Goal: Contribute content: Contribute content

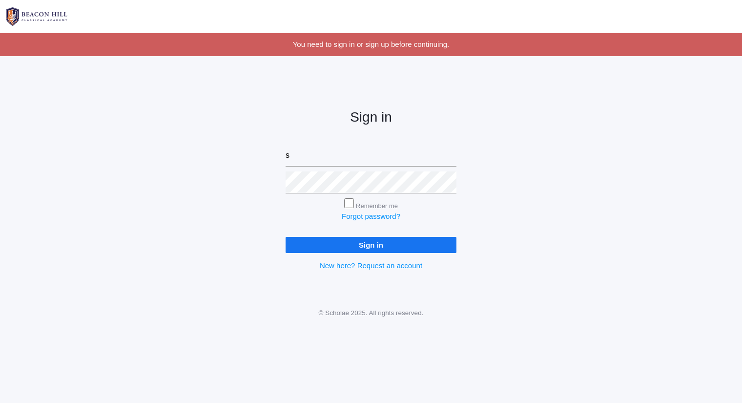
type input "sarah@beaconhillclassical.org"
click at [286, 237] on input "Sign in" at bounding box center [371, 245] width 171 height 16
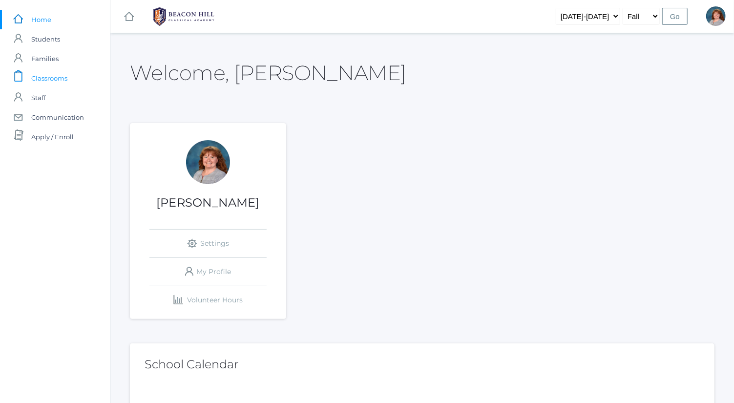
click at [63, 79] on span "Classrooms" at bounding box center [49, 78] width 36 height 20
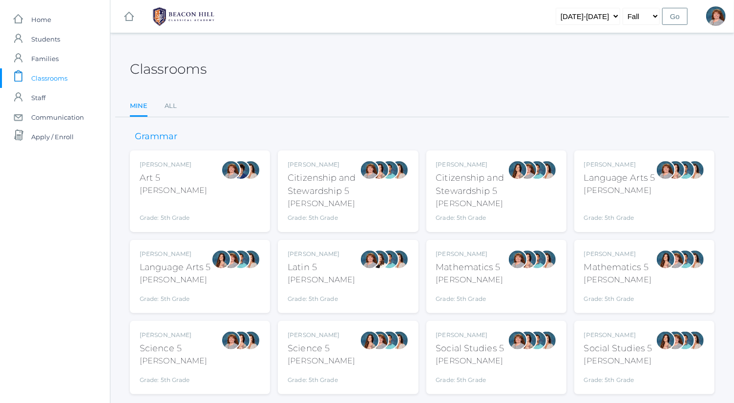
click at [621, 185] on div "[PERSON_NAME]" at bounding box center [619, 190] width 71 height 12
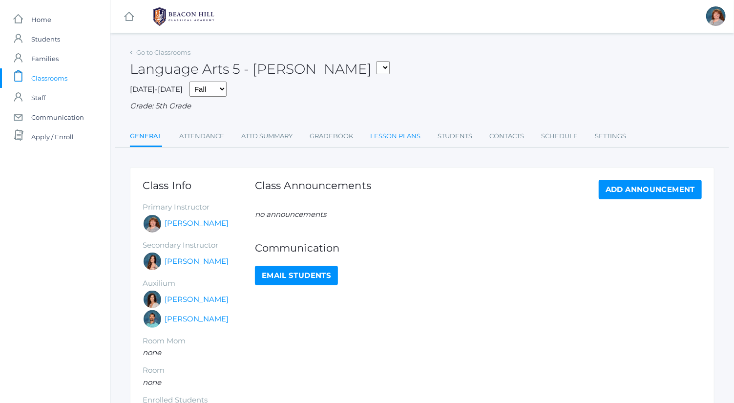
click at [389, 135] on link "Lesson Plans" at bounding box center [395, 136] width 50 height 20
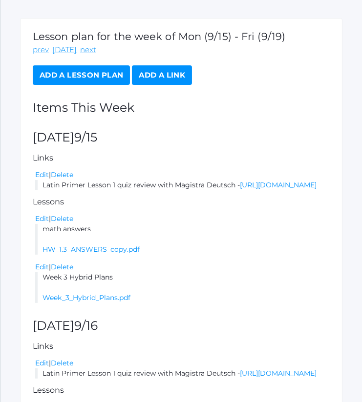
scroll to position [151, 0]
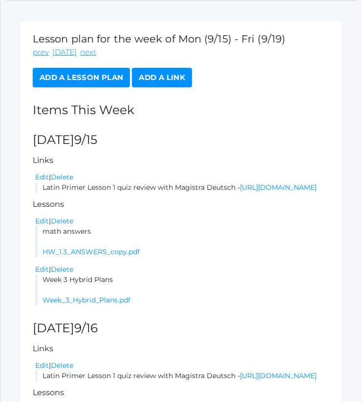
click at [120, 83] on link "Add a Lesson Plan" at bounding box center [81, 78] width 97 height 20
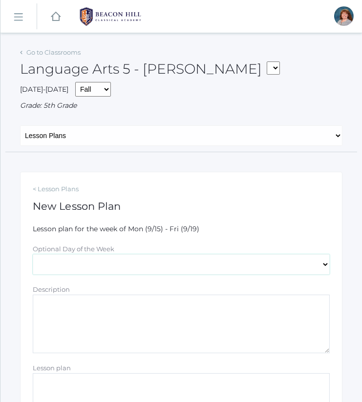
click at [135, 272] on select "[DATE] [DATE] [DATE] [DATE] [DATE]" at bounding box center [181, 264] width 297 height 20
select select "[DATE]"
click at [33, 254] on select "[DATE] [DATE] [DATE] [DATE] [DATE]" at bounding box center [181, 264] width 297 height 20
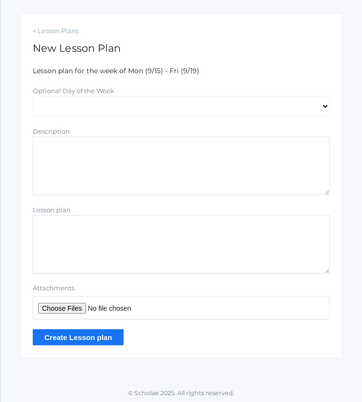
click at [145, 164] on textarea "Description" at bounding box center [181, 166] width 297 height 59
drag, startPoint x: 114, startPoint y: 148, endPoint x: 18, endPoint y: 140, distance: 96.5
click at [18, 140] on div "Go to Classrooms Language Arts 5 - Bence 05ART - Art 5 Bence 05CITIZEN - Citize…" at bounding box center [180, 122] width 361 height 471
click at [130, 165] on textarea "Spelling list 3" at bounding box center [181, 166] width 297 height 59
type textarea "Spelling list 3"
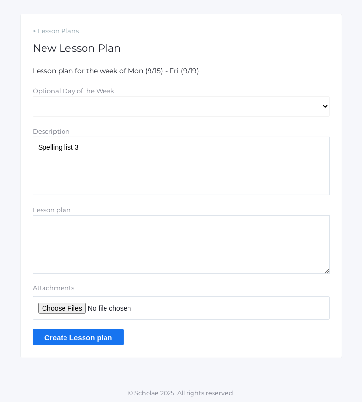
click at [74, 305] on input "Attachments" at bounding box center [181, 307] width 297 height 23
type input "C:\fakepath\list 3.docx"
click at [99, 335] on input "Create Lesson plan" at bounding box center [78, 337] width 91 height 16
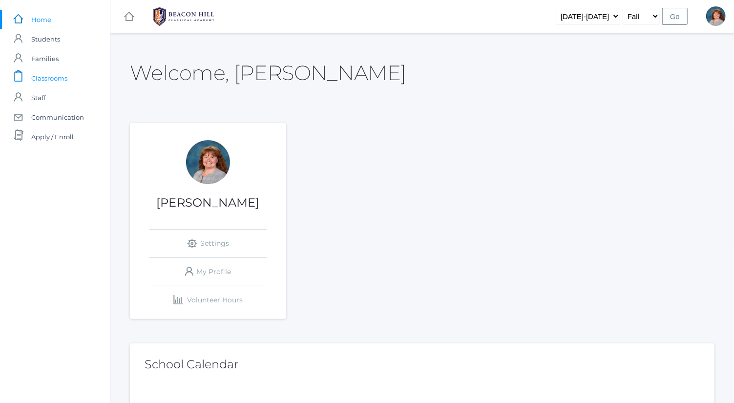
click at [80, 75] on link "icons/clipboard/plain Created with Sketch. Classrooms" at bounding box center [55, 78] width 110 height 20
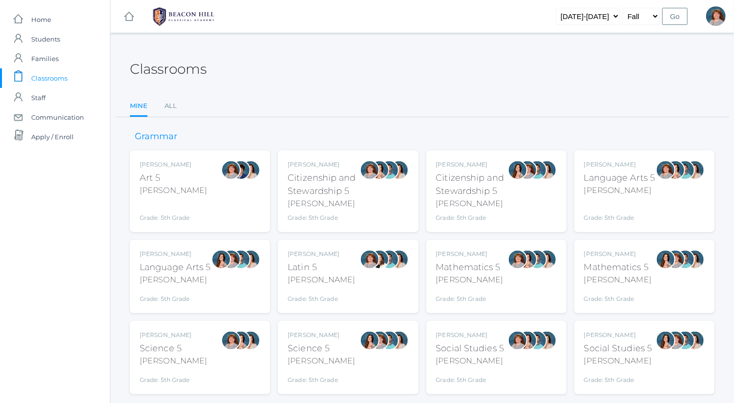
click at [237, 269] on div at bounding box center [231, 276] width 20 height 54
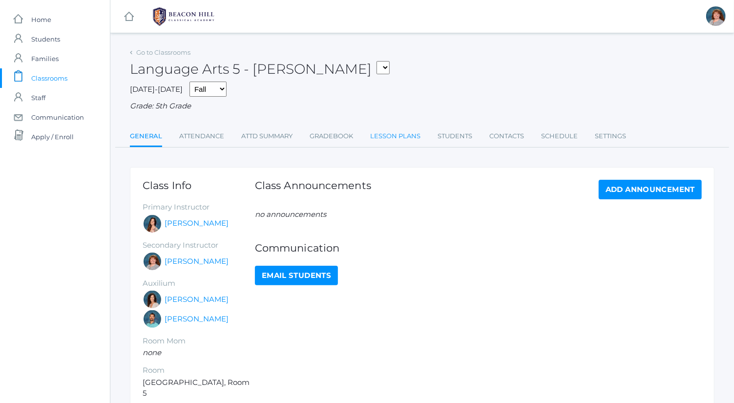
click at [397, 131] on link "Lesson Plans" at bounding box center [395, 136] width 50 height 20
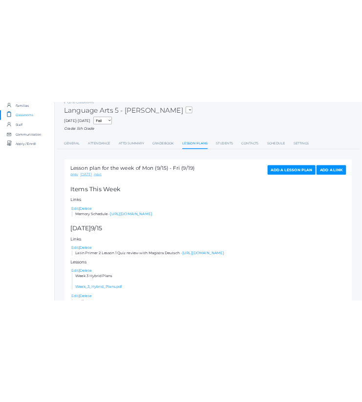
scroll to position [44, 0]
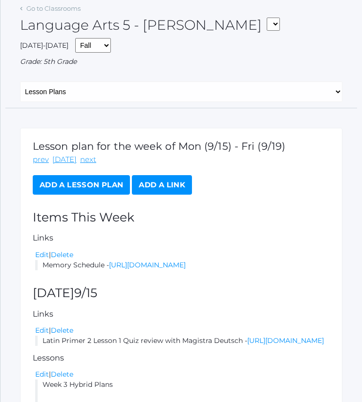
click at [103, 189] on link "Add a Lesson Plan" at bounding box center [81, 185] width 97 height 20
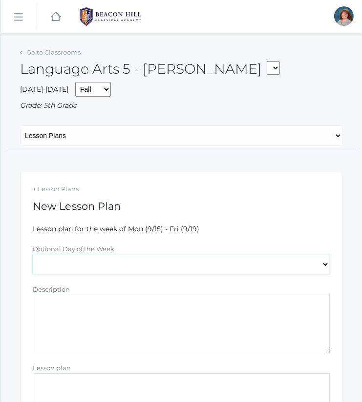
click at [130, 265] on select "[DATE] [DATE] [DATE] [DATE] [DATE]" at bounding box center [181, 264] width 297 height 20
select select "[DATE]"
click at [33, 254] on select "[DATE] [DATE] [DATE] [DATE] [DATE]" at bounding box center [181, 264] width 297 height 20
click at [122, 322] on textarea "Description" at bounding box center [181, 324] width 297 height 59
paste textarea "Spelling list 3"
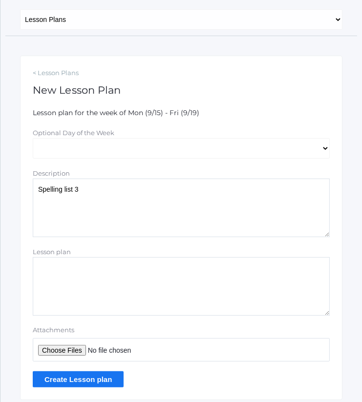
scroll to position [117, 0]
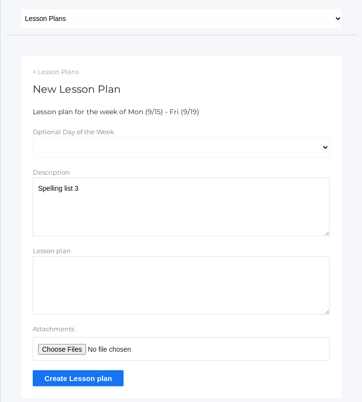
type textarea "Spelling list 3"
click at [79, 347] on input "Attachments" at bounding box center [181, 348] width 297 height 23
type input "C:\fakepath\list 3.docx"
click at [94, 374] on input "Create Lesson plan" at bounding box center [78, 378] width 91 height 16
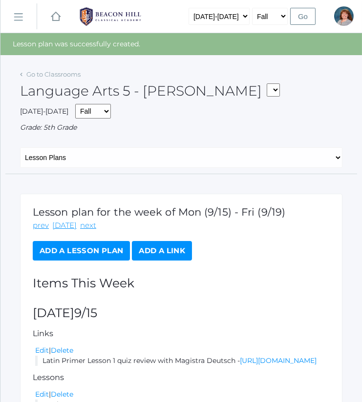
click at [88, 245] on link "Add a Lesson Plan" at bounding box center [81, 251] width 97 height 20
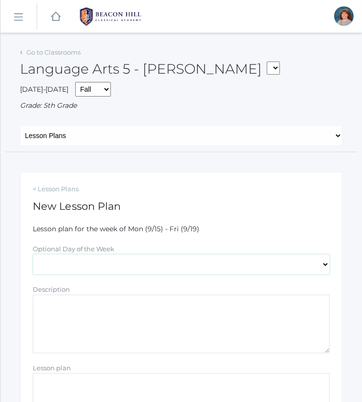
click at [143, 261] on select "[DATE] [DATE] [DATE] [DATE] [DATE]" at bounding box center [181, 264] width 297 height 20
select select "2025-09-18"
click at [33, 254] on select "[DATE] [DATE] [DATE] [DATE] [DATE]" at bounding box center [181, 264] width 297 height 20
click at [145, 316] on textarea "Description" at bounding box center [181, 324] width 297 height 59
paste textarea "Spelling list 3"
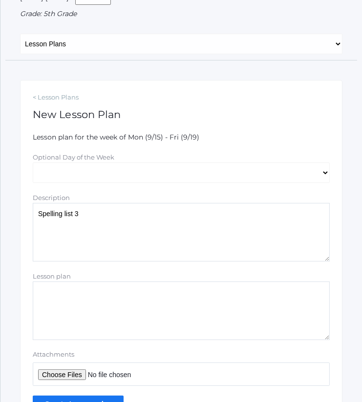
scroll to position [93, 0]
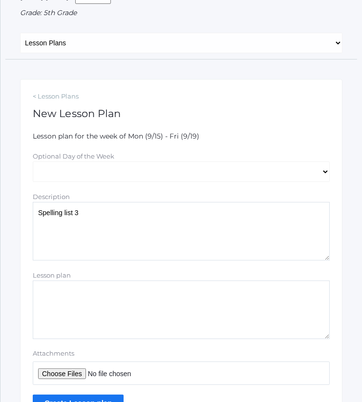
type textarea "Spelling list 3"
click at [85, 369] on input "Attachments" at bounding box center [181, 373] width 297 height 23
type input "C:\fakepath\list 3.docx"
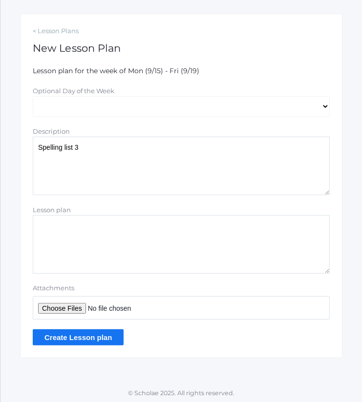
click at [115, 335] on input "Create Lesson plan" at bounding box center [78, 337] width 91 height 16
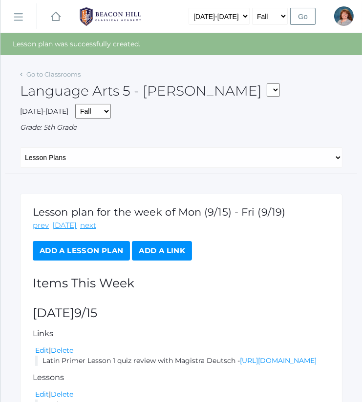
click at [105, 254] on link "Add a Lesson Plan" at bounding box center [81, 251] width 97 height 20
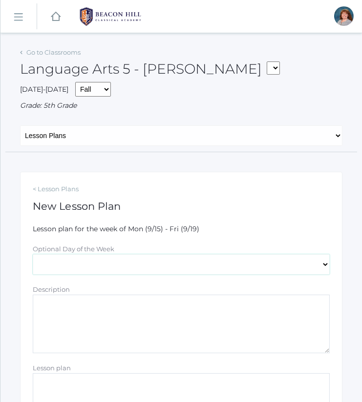
click at [159, 262] on select "[DATE] [DATE] [DATE] [DATE] [DATE]" at bounding box center [181, 264] width 297 height 20
select select "2025-09-19"
click at [33, 254] on select "[DATE] [DATE] [DATE] [DATE] [DATE]" at bounding box center [181, 264] width 297 height 20
click at [146, 337] on textarea "Description" at bounding box center [181, 324] width 297 height 59
paste textarea "Spelling list 3"
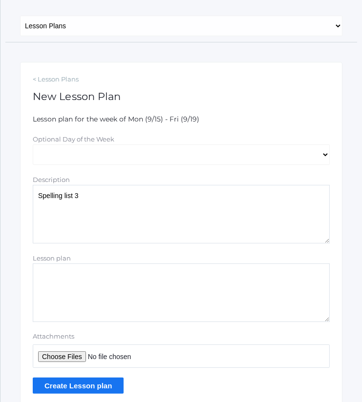
scroll to position [113, 0]
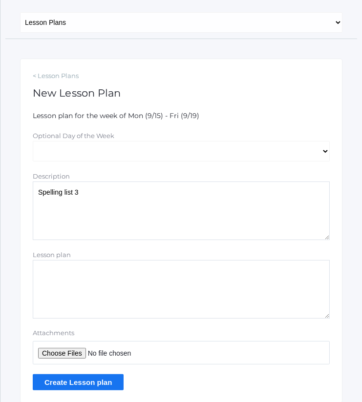
type textarea "Spelling list 3"
click at [72, 350] on input "Attachments" at bounding box center [181, 352] width 297 height 23
type input "C:\fakepath\list 3.docx"
click at [112, 380] on input "Create Lesson plan" at bounding box center [78, 382] width 91 height 16
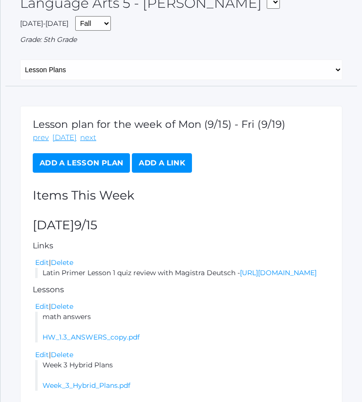
scroll to position [2, 0]
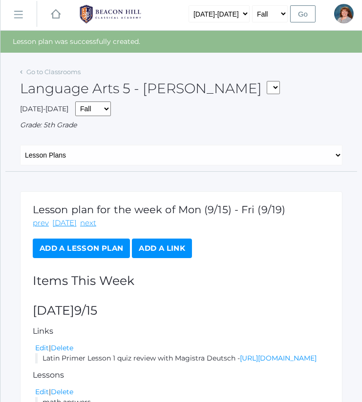
click at [70, 248] on link "Add a Lesson Plan" at bounding box center [81, 249] width 97 height 20
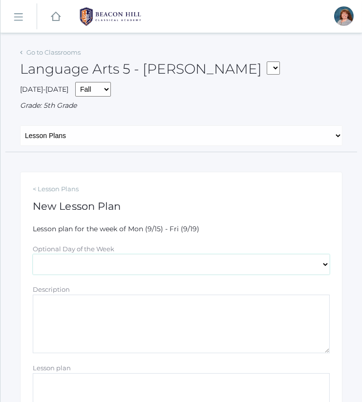
click at [96, 271] on select "[DATE] [DATE] [DATE] [DATE] [DATE]" at bounding box center [181, 264] width 297 height 20
select select "[DATE]"
click at [33, 254] on select "[DATE] [DATE] [DATE] [DATE] [DATE]" at bounding box center [181, 264] width 297 height 20
click at [144, 314] on textarea "Description" at bounding box center [181, 324] width 297 height 59
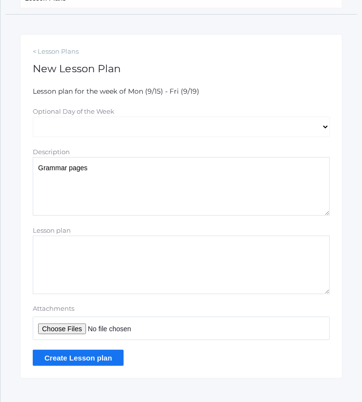
scroll to position [138, 0]
click at [129, 182] on textarea "Grammar pages" at bounding box center [181, 186] width 297 height 59
type textarea "Grammar pages- teacher edition"
click at [76, 330] on input "Attachments" at bounding box center [181, 327] width 297 height 23
click at [76, 327] on input "Attachments" at bounding box center [181, 327] width 297 height 23
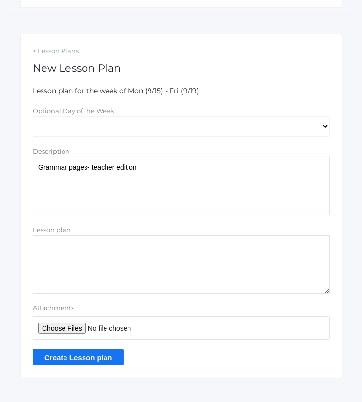
type input "C:\fakepath\Grammar Pages 57-67.pdf"
drag, startPoint x: 183, startPoint y: 170, endPoint x: 0, endPoint y: 171, distance: 183.5
click at [0, 171] on html "icons/ui/navigation/home Created with Sketch. Home icons/user/plain Created wit…" at bounding box center [181, 63] width 362 height 402
click at [217, 185] on textarea "Grammar pages- teacher edition" at bounding box center [181, 186] width 297 height 59
click at [110, 354] on input "Create Lesson plan" at bounding box center [78, 357] width 91 height 16
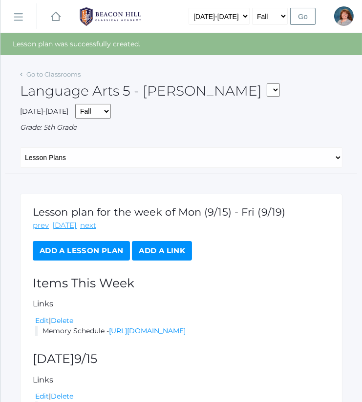
click at [97, 251] on link "Add a Lesson Plan" at bounding box center [81, 251] width 97 height 20
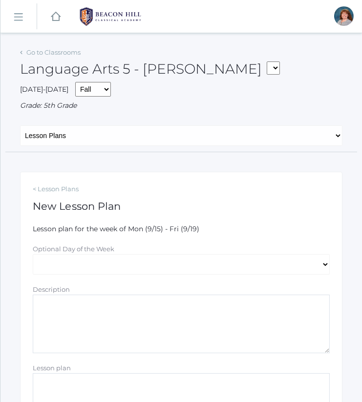
click at [159, 309] on textarea "Description" at bounding box center [181, 324] width 297 height 59
paste textarea "Spelling list 3"
type textarea "Spelling list 3"
click at [112, 261] on select "[DATE] [DATE] [DATE] [DATE] [DATE]" at bounding box center [181, 264] width 297 height 20
select select "[DATE]"
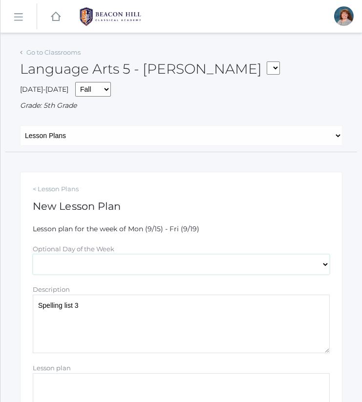
click at [33, 254] on select "[DATE] [DATE] [DATE] [DATE] [DATE]" at bounding box center [181, 264] width 297 height 20
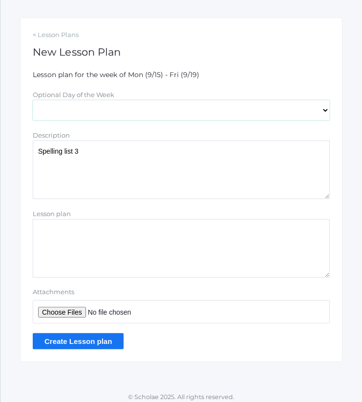
scroll to position [155, 0]
click at [84, 311] on input "Attachments" at bounding box center [181, 311] width 297 height 23
type input "C:\fakepath\list 3.docx"
click at [104, 337] on input "Create Lesson plan" at bounding box center [78, 341] width 91 height 16
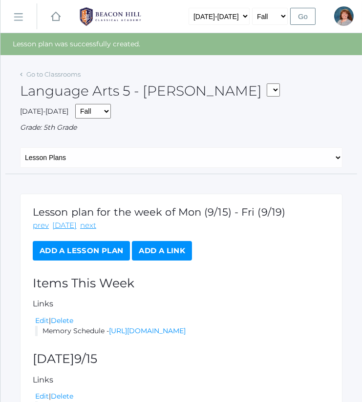
click at [107, 245] on link "Add a Lesson Plan" at bounding box center [81, 251] width 97 height 20
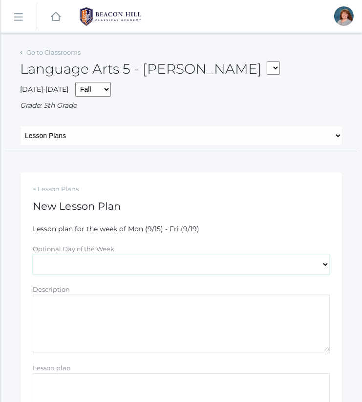
click at [171, 260] on select "[DATE] [DATE] [DATE] [DATE] [DATE]" at bounding box center [181, 264] width 297 height 20
select select "2025-09-19"
click at [33, 254] on select "[DATE] [DATE] [DATE] [DATE] [DATE]" at bounding box center [181, 264] width 297 height 20
click at [159, 338] on textarea "Description" at bounding box center [181, 324] width 297 height 59
paste textarea "Spelling list 3"
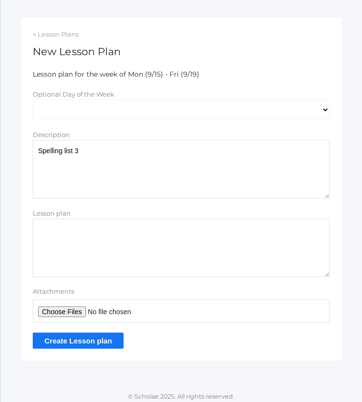
scroll to position [156, 0]
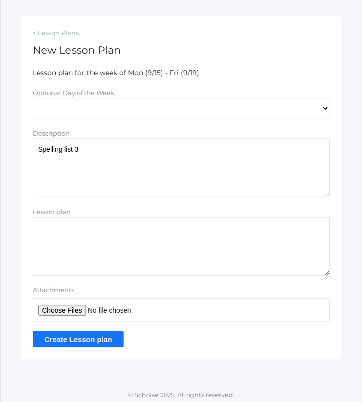
type textarea "Spelling list 3"
click at [83, 311] on input "Attachments" at bounding box center [181, 309] width 297 height 23
type input "C:\fakepath\list 3.docx"
click at [91, 335] on input "Create Lesson plan" at bounding box center [78, 339] width 91 height 16
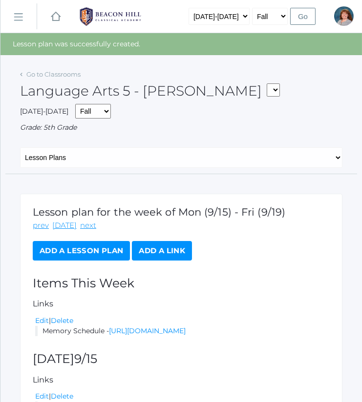
click at [113, 249] on link "Add a Lesson Plan" at bounding box center [81, 251] width 97 height 20
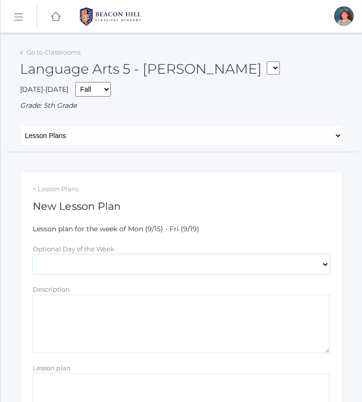
click at [111, 257] on select "[DATE] [DATE] [DATE] [DATE] [DATE]" at bounding box center [181, 264] width 297 height 20
select select "[DATE]"
click at [33, 254] on select "[DATE] [DATE] [DATE] [DATE] [DATE]" at bounding box center [181, 264] width 297 height 20
click at [144, 313] on textarea "Description" at bounding box center [181, 324] width 297 height 59
paste textarea "Grammar pages- teacher edition"
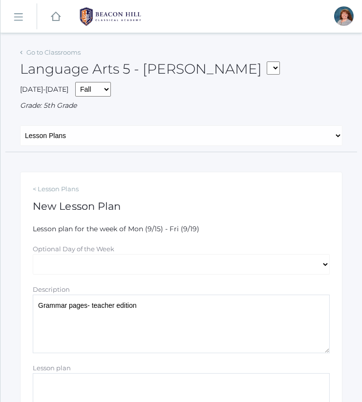
scroll to position [158, 0]
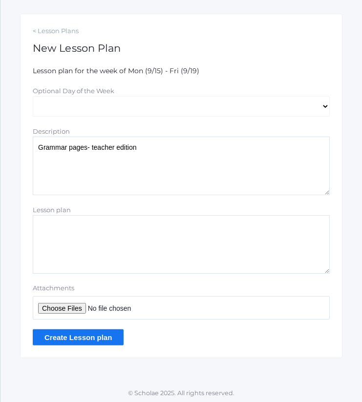
type textarea "Grammar pages- teacher edition"
click at [75, 307] on input "Attachments" at bounding box center [181, 307] width 297 height 23
type input "C:\fakepath\Grammar Pages 57-67.pdf"
click at [103, 331] on input "Create Lesson plan" at bounding box center [78, 337] width 91 height 16
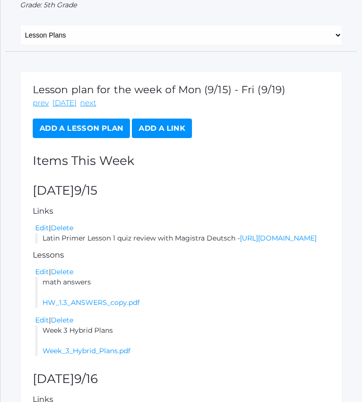
scroll to position [118, 0]
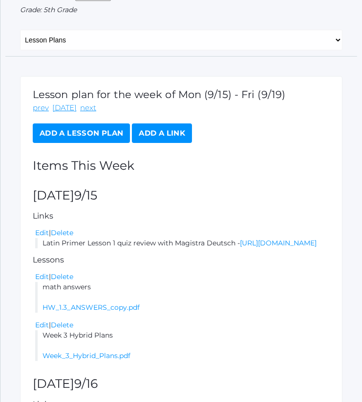
click at [98, 123] on link "Add a Lesson Plan" at bounding box center [81, 133] width 97 height 20
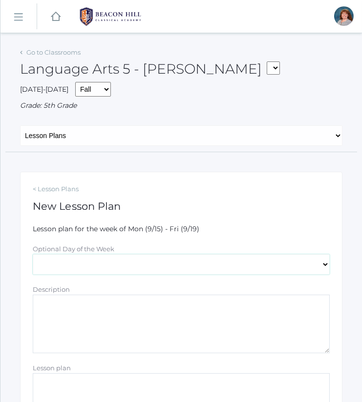
click at [105, 261] on select "[DATE] [DATE] [DATE] [DATE] [DATE]" at bounding box center [181, 264] width 297 height 20
select select "[DATE]"
click at [33, 254] on select "[DATE] [DATE] [DATE] [DATE] [DATE]" at bounding box center [181, 264] width 297 height 20
click at [102, 315] on textarea "Description" at bounding box center [181, 324] width 297 height 59
drag, startPoint x: 127, startPoint y: 308, endPoint x: 7, endPoint y: 312, distance: 119.6
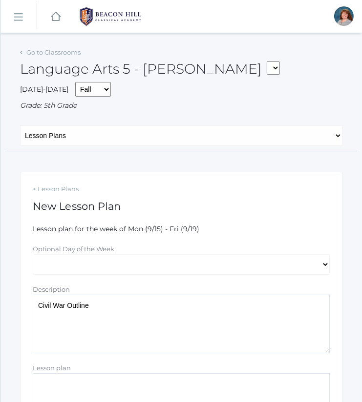
click at [7, 312] on div "Go to Classrooms Language Arts 5 - [PERSON_NAME] 05ART - Art 5 [PERSON_NAME] 05…" at bounding box center [180, 280] width 361 height 471
click at [125, 316] on textarea "Civil War Outline" at bounding box center [181, 324] width 297 height 59
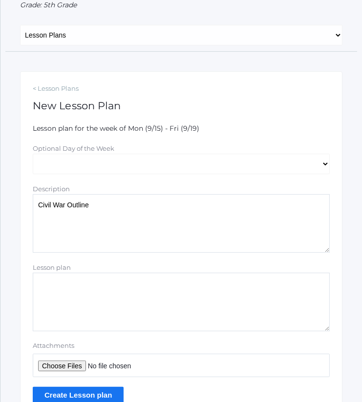
scroll to position [101, 0]
type textarea "Civil War Outline"
click at [72, 364] on input "Attachments" at bounding box center [181, 364] width 297 height 23
click at [68, 360] on input "Attachments" at bounding box center [181, 364] width 297 height 23
type input "C:\fakepath\civil war outline with intros.docx"
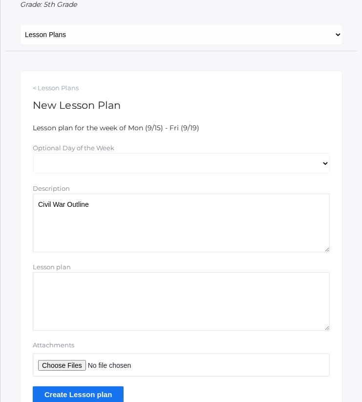
click at [103, 388] on input "Create Lesson plan" at bounding box center [78, 395] width 91 height 16
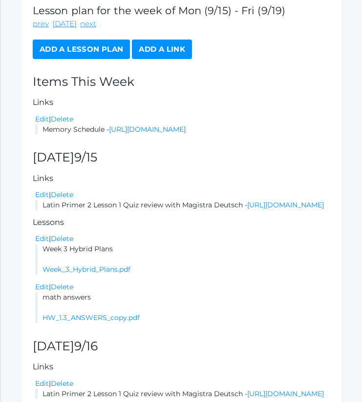
scroll to position [199, 0]
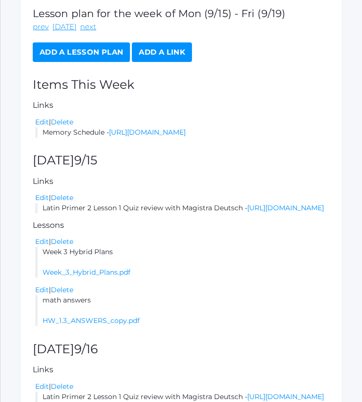
click at [85, 54] on link "Add a Lesson Plan" at bounding box center [81, 52] width 97 height 20
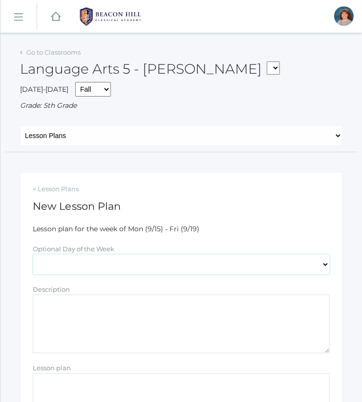
click at [118, 262] on select "[DATE] [DATE] [DATE] [DATE] [DATE]" at bounding box center [181, 264] width 297 height 20
select select "[DATE]"
click at [33, 254] on select "[DATE] [DATE] [DATE] [DATE] [DATE]" at bounding box center [181, 264] width 297 height 20
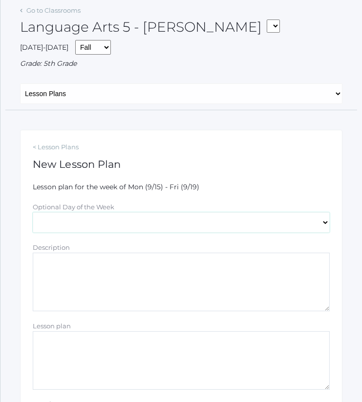
scroll to position [42, 0]
click at [117, 291] on textarea "Description" at bounding box center [181, 281] width 297 height 59
paste textarea "Civil War Outline"
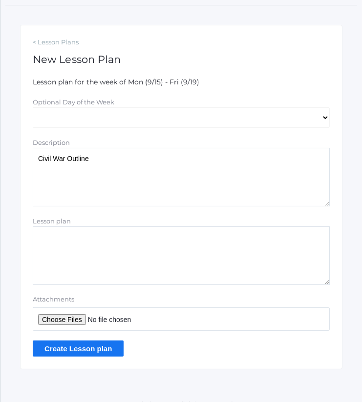
scroll to position [158, 0]
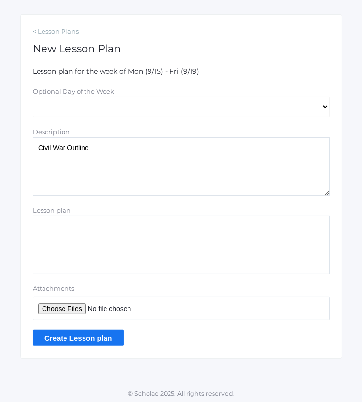
type textarea "Civil War Outline"
click at [64, 307] on input "Attachments" at bounding box center [181, 308] width 297 height 23
type input "C:\fakepath\civil war outline with intros.docx"
click at [94, 336] on input "Create Lesson plan" at bounding box center [78, 338] width 91 height 16
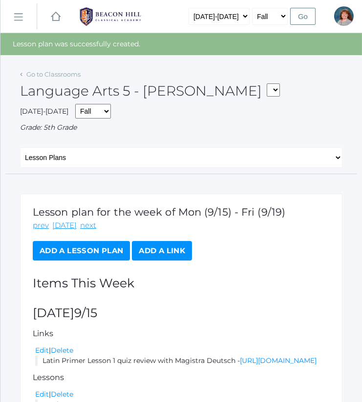
click at [110, 245] on link "Add a Lesson Plan" at bounding box center [81, 251] width 97 height 20
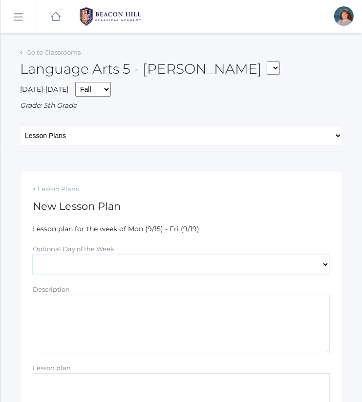
click at [138, 257] on select "[DATE] [DATE] [DATE] [DATE] [DATE]" at bounding box center [181, 264] width 297 height 20
select select "[DATE]"
click at [33, 254] on select "[DATE] [DATE] [DATE] [DATE] [DATE]" at bounding box center [181, 264] width 297 height 20
click at [136, 328] on textarea "Description" at bounding box center [181, 324] width 297 height 59
paste textarea "Civil War Outline"
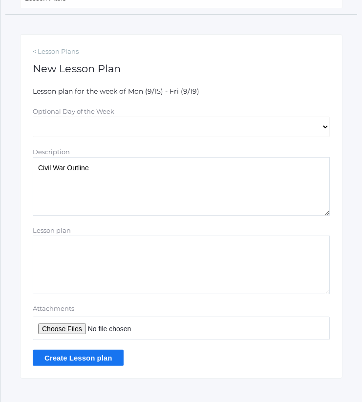
scroll to position [138, 0]
type textarea "Civil War Outline"
click at [79, 326] on input "Attachments" at bounding box center [181, 327] width 297 height 23
type input "C:\fakepath\civil war outline with intros.docx"
click at [96, 351] on input "Create Lesson plan" at bounding box center [78, 357] width 91 height 16
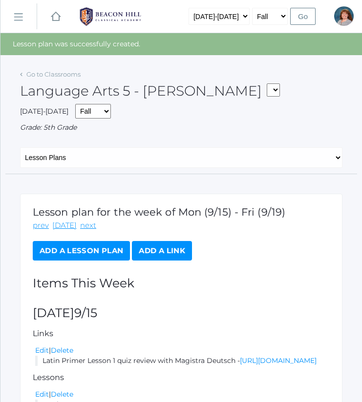
click at [102, 254] on link "Add a Lesson Plan" at bounding box center [81, 251] width 97 height 20
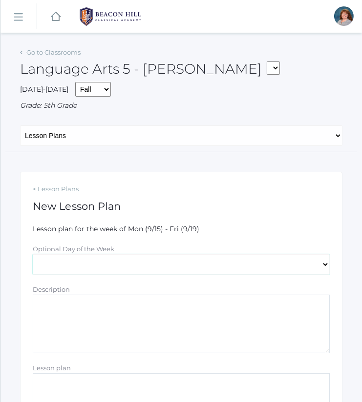
click at [136, 257] on select "[DATE] [DATE] [DATE] [DATE] [DATE]" at bounding box center [181, 264] width 297 height 20
select select "[DATE]"
click at [33, 254] on select "[DATE] [DATE] [DATE] [DATE] [DATE]" at bounding box center [181, 264] width 297 height 20
click at [132, 326] on textarea "Description" at bounding box center [181, 324] width 297 height 59
paste textarea "Civil War Outline"
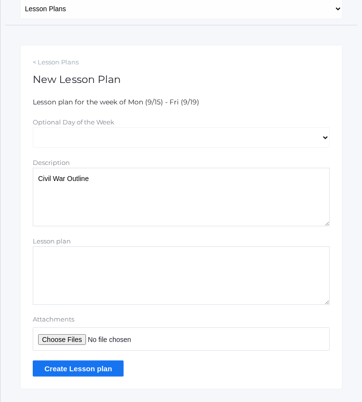
scroll to position [127, 0]
type textarea "Civil War Outline"
click at [77, 337] on input "Attachments" at bounding box center [181, 338] width 297 height 23
type input "C:\fakepath\civil war outline with intros.docx"
click at [102, 364] on input "Create Lesson plan" at bounding box center [78, 368] width 91 height 16
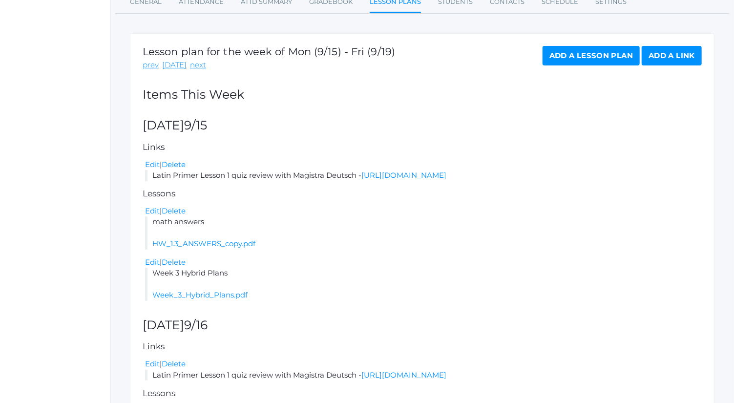
scroll to position [156, 0]
click at [361, 59] on link "Add a Lesson Plan" at bounding box center [590, 56] width 97 height 20
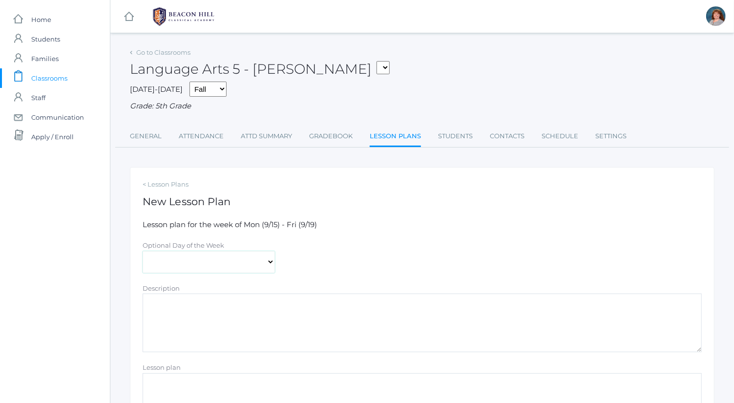
click at [194, 256] on select "[DATE] [DATE] [DATE] [DATE] [DATE]" at bounding box center [209, 262] width 132 height 22
select select "[DATE]"
click at [143, 251] on select "[DATE] [DATE] [DATE] [DATE] [DATE]" at bounding box center [209, 262] width 132 height 22
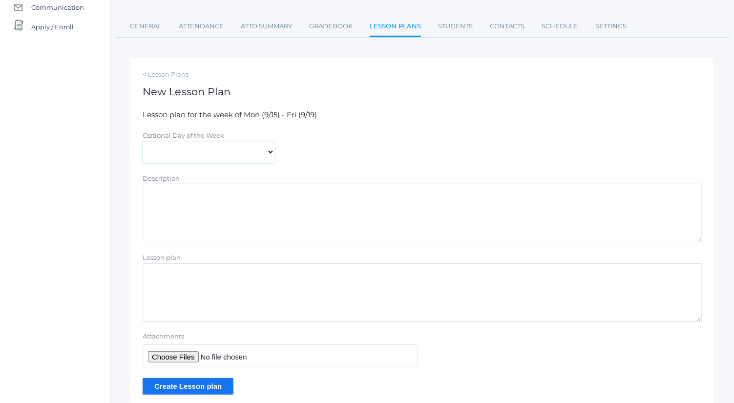
scroll to position [119, 0]
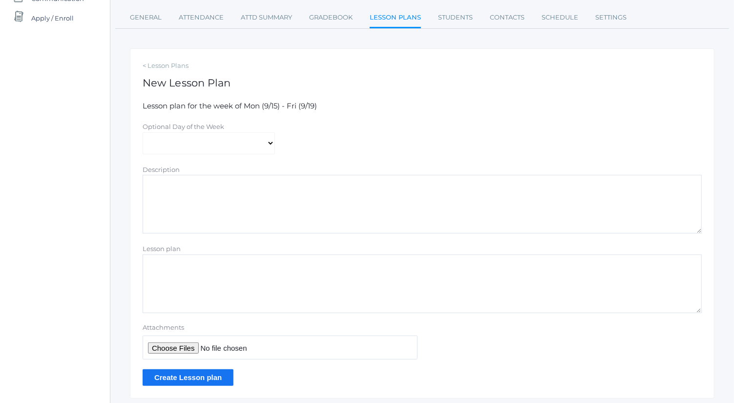
click at [221, 206] on textarea "Description" at bounding box center [422, 204] width 559 height 59
type textarea "Science notes"
click at [176, 350] on input "Attachments" at bounding box center [280, 347] width 275 height 24
type input "C:\fakepath\2 Sun notes.docx"
click at [180, 373] on input "Create Lesson plan" at bounding box center [188, 377] width 91 height 16
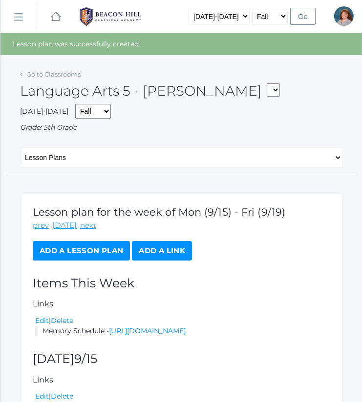
click at [105, 254] on link "Add a Lesson Plan" at bounding box center [81, 251] width 97 height 20
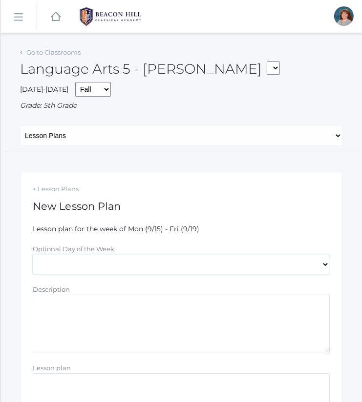
click at [113, 255] on select "[DATE] [DATE] [DATE] [DATE] [DATE]" at bounding box center [181, 264] width 297 height 20
select select "[DATE]"
click at [33, 254] on select "[DATE] [DATE] [DATE] [DATE] [DATE]" at bounding box center [181, 264] width 297 height 20
click at [112, 304] on textarea "Description" at bounding box center [181, 324] width 297 height 59
paste textarea "Civil War Outline"
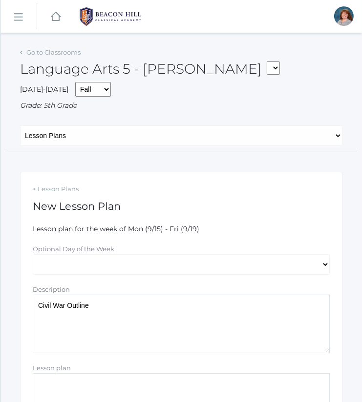
scroll to position [158, 0]
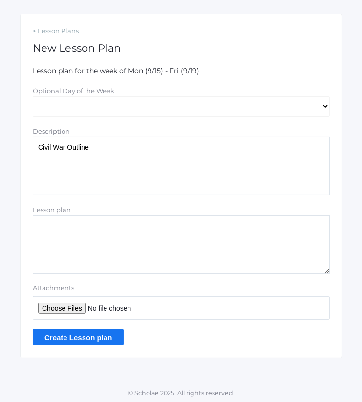
type textarea "Civil War Outline"
click at [77, 307] on input "Attachments" at bounding box center [181, 307] width 297 height 23
type input "C:\fakepath\civil war outline with intros.docx"
click at [108, 334] on input "Create Lesson plan" at bounding box center [78, 337] width 91 height 16
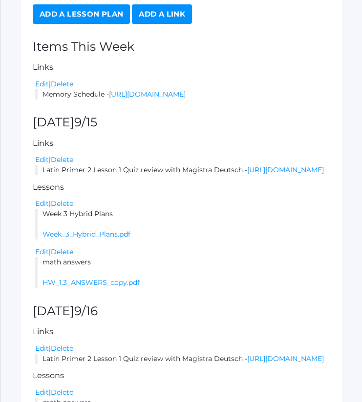
scroll to position [235, 0]
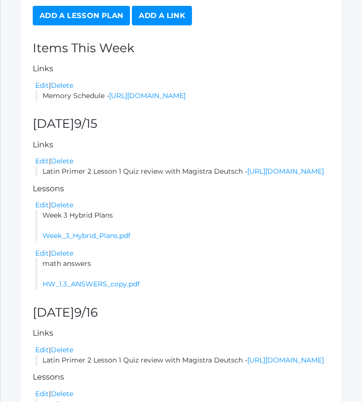
click at [88, 10] on link "Add a Lesson Plan" at bounding box center [81, 16] width 97 height 20
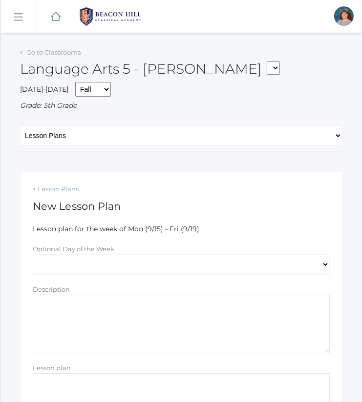
click at [124, 123] on div "Go to Classrooms Language Arts 5 - Salazar 05ART - Art 5 Bence 05CITIZEN - Citi…" at bounding box center [181, 98] width 322 height 107
click at [119, 259] on select "[DATE] [DATE] [DATE] [DATE] [DATE]" at bounding box center [181, 264] width 297 height 20
select select "2025-09-19"
click at [33, 254] on select "[DATE] [DATE] [DATE] [DATE] [DATE]" at bounding box center [181, 264] width 297 height 20
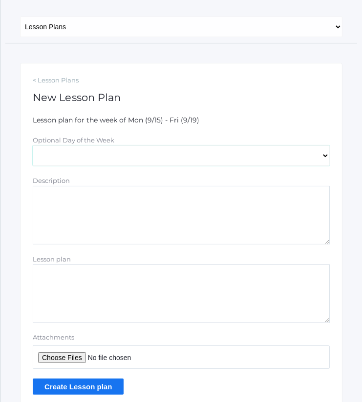
scroll to position [111, 0]
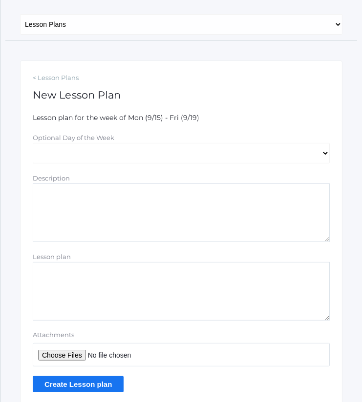
click at [118, 227] on textarea "Description" at bounding box center [181, 213] width 297 height 59
paste textarea "Civil War Outline"
type textarea "Civil War Outline"
click at [74, 354] on input "Attachments" at bounding box center [181, 354] width 297 height 23
type input "C:\fakepath\civil war outline with intros.docx"
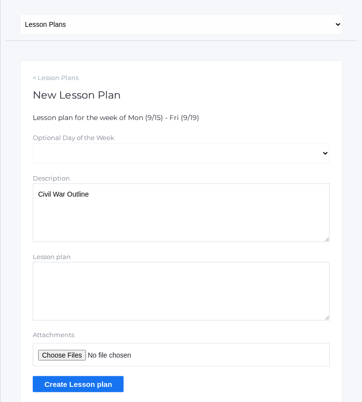
click at [100, 386] on input "Create Lesson plan" at bounding box center [78, 384] width 91 height 16
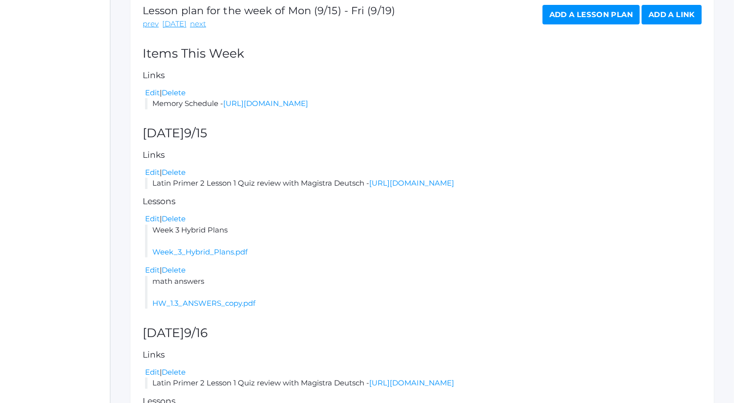
scroll to position [194, 0]
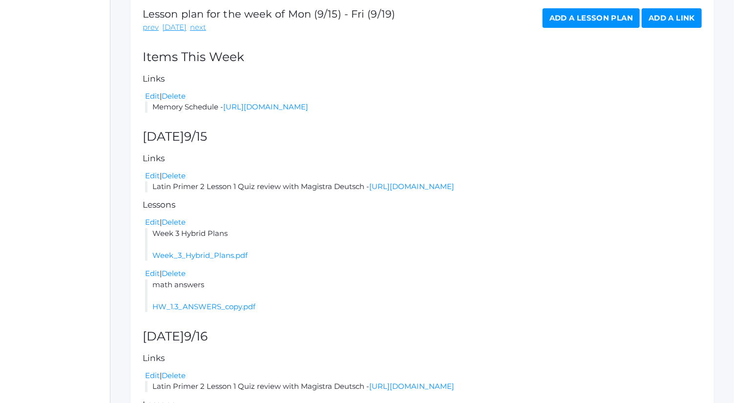
click at [361, 17] on link "Add a Lesson Plan" at bounding box center [590, 18] width 97 height 20
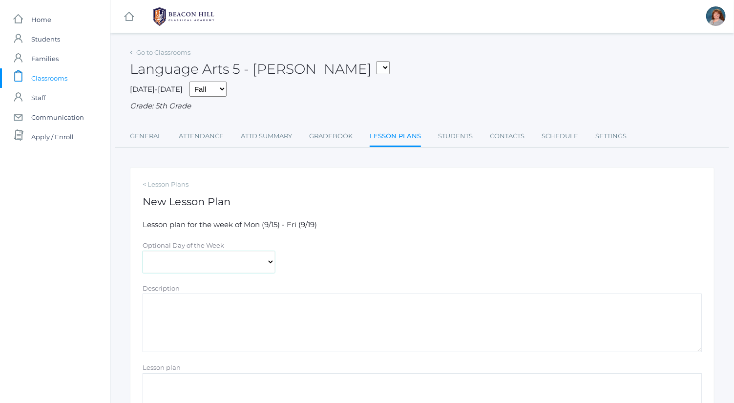
click at [232, 266] on select "[DATE] [DATE] [DATE] [DATE] [DATE]" at bounding box center [209, 262] width 132 height 22
select select "[DATE]"
click at [143, 251] on select "[DATE] [DATE] [DATE] [DATE] [DATE]" at bounding box center [209, 262] width 132 height 22
click at [226, 322] on textarea "Description" at bounding box center [422, 322] width 559 height 59
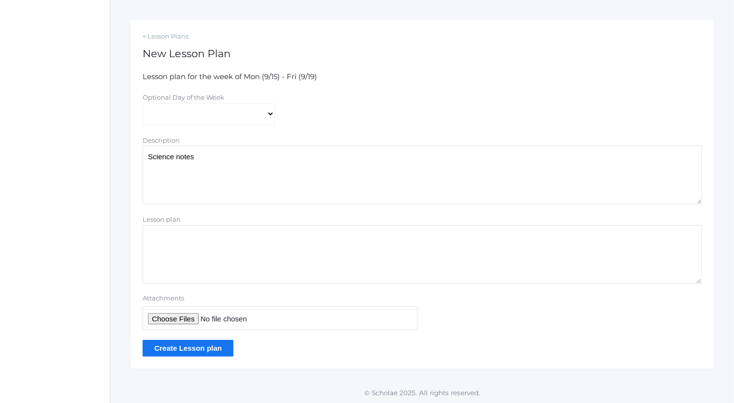
type textarea "Science notes"
click at [189, 318] on input "Attachments" at bounding box center [280, 318] width 275 height 24
type input "C:\fakepath\2 Sun notes.docx"
click at [210, 357] on div "< Lesson Plans New Lesson Plan Lesson plan for the week of Mon (9/15) - Fri (9/…" at bounding box center [422, 194] width 584 height 350
click at [209, 347] on input "Create Lesson plan" at bounding box center [188, 348] width 91 height 16
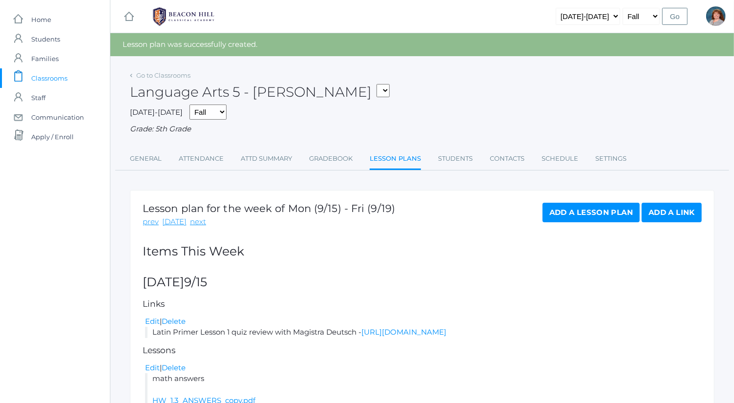
click at [574, 213] on link "Add a Lesson Plan" at bounding box center [590, 213] width 97 height 20
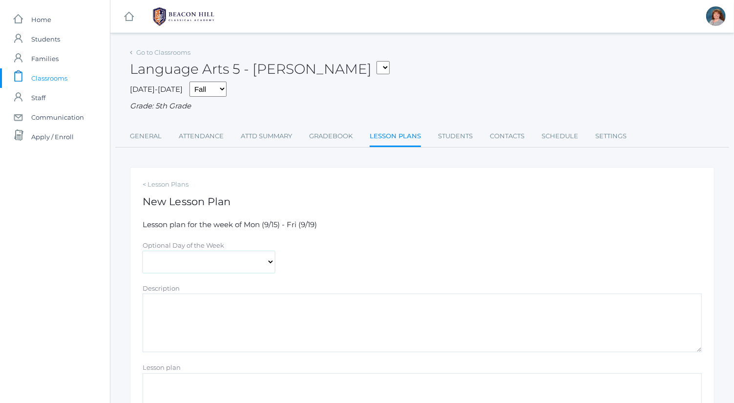
click at [203, 259] on select "[DATE] [DATE] [DATE] [DATE] [DATE]" at bounding box center [209, 262] width 132 height 22
select select "2025-09-17"
click at [143, 251] on select "[DATE] [DATE] [DATE] [DATE] [DATE]" at bounding box center [209, 262] width 132 height 22
click at [237, 326] on textarea "Description" at bounding box center [422, 322] width 559 height 59
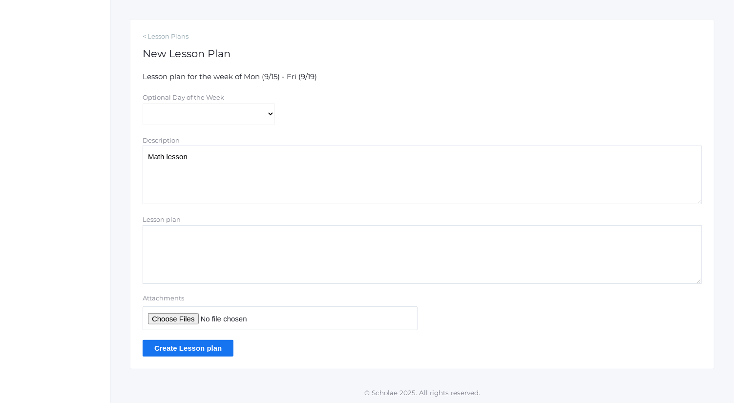
type textarea "Math lesson"
click at [188, 312] on input "Attachments" at bounding box center [280, 318] width 275 height 24
type input "C:\fakepath\1.4_ Multiplying and Dividing Fluently.docx"
click at [251, 164] on textarea "Math lesson" at bounding box center [422, 174] width 559 height 59
drag, startPoint x: 243, startPoint y: 152, endPoint x: 95, endPoint y: 157, distance: 147.5
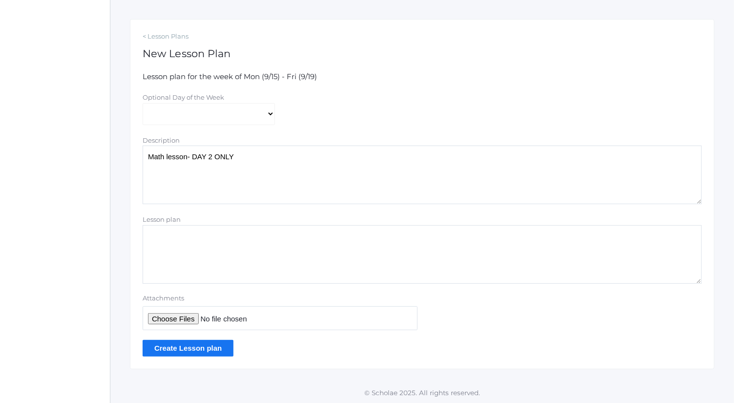
click at [95, 157] on div "icons/ui/navigation/home Created with Sketch. Home icons/user/plain Created wit…" at bounding box center [367, 128] width 734 height 552
type textarea "Math lesson- DAY 2 ONLY"
click at [223, 345] on input "Create Lesson plan" at bounding box center [188, 348] width 91 height 16
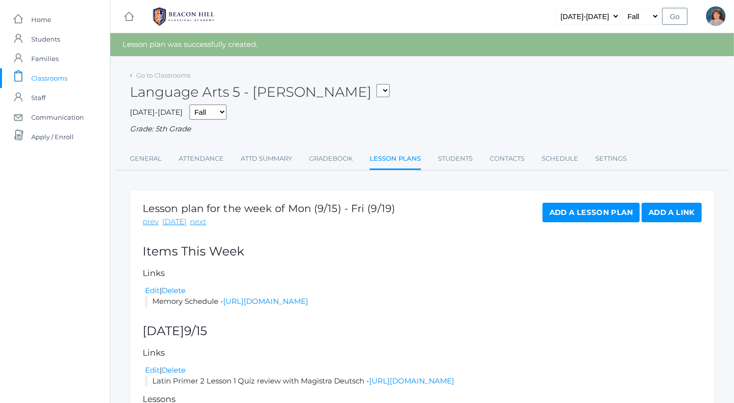
click at [592, 223] on div "Add a Lesson Plan Add a Link" at bounding box center [621, 215] width 159 height 25
click at [587, 207] on link "Add a Lesson Plan" at bounding box center [590, 213] width 97 height 20
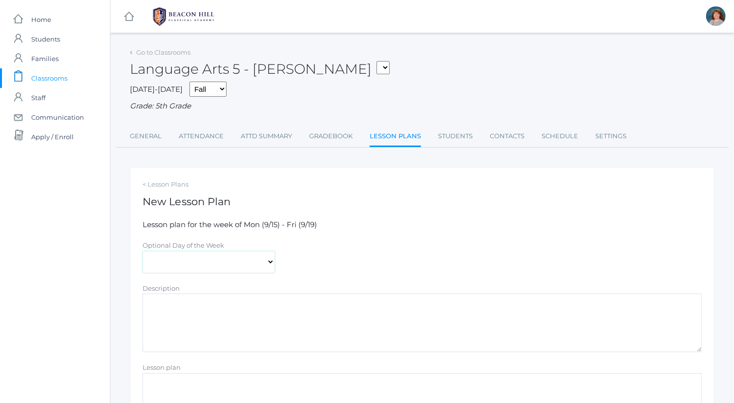
click at [242, 256] on select "[DATE] [DATE] [DATE] [DATE] [DATE]" at bounding box center [209, 262] width 132 height 22
select select "[DATE]"
click at [143, 251] on select "[DATE] [DATE] [DATE] [DATE] [DATE]" at bounding box center [209, 262] width 132 height 22
click at [248, 325] on textarea "Description" at bounding box center [422, 322] width 559 height 59
paste textarea "Math lesson- DAY 2 ONLY"
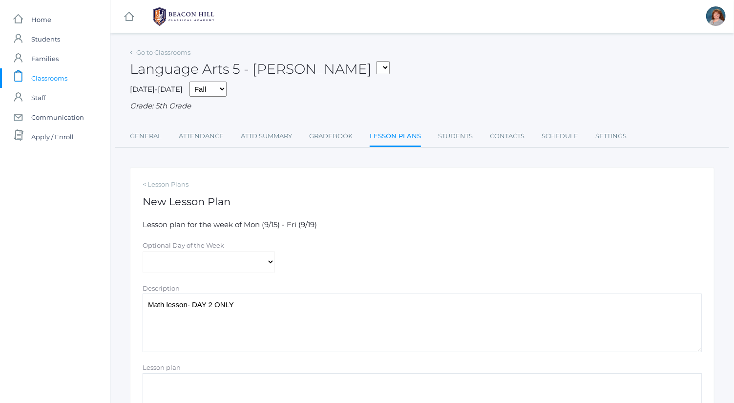
scroll to position [148, 0]
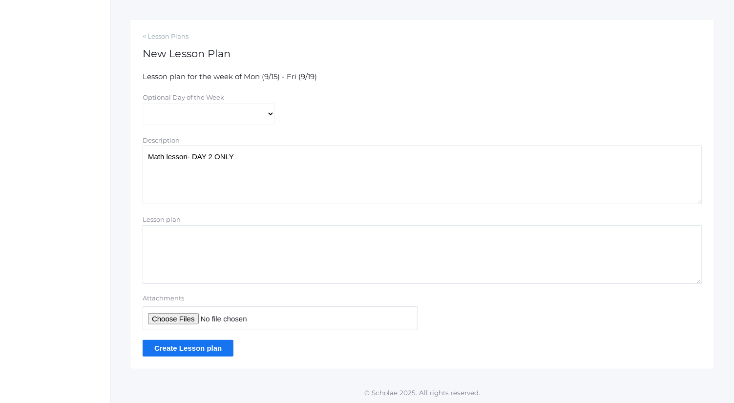
type textarea "Math lesson- DAY 2 ONLY"
click at [177, 322] on input "Attachments" at bounding box center [280, 318] width 275 height 24
type input "C:\fakepath\1.4_ Multiplying and Dividing Fluently.docx"
click at [221, 344] on input "Create Lesson plan" at bounding box center [188, 348] width 91 height 16
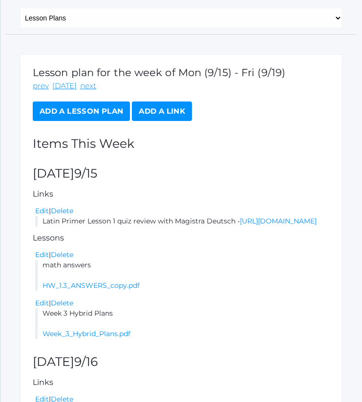
scroll to position [139, 0]
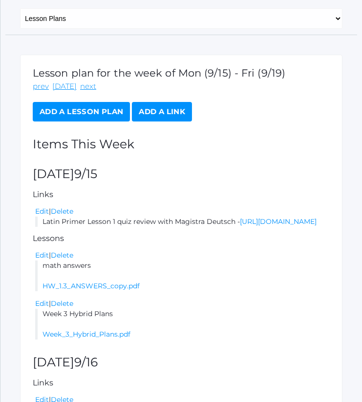
click at [89, 108] on link "Add a Lesson Plan" at bounding box center [81, 112] width 97 height 20
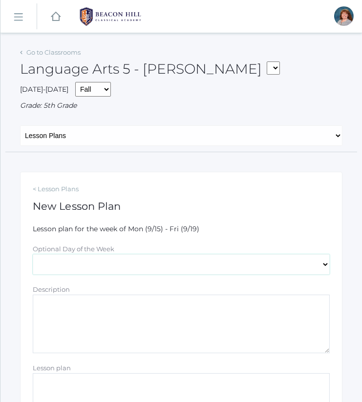
click at [92, 268] on select "[DATE] [DATE] [DATE] [DATE] [DATE]" at bounding box center [181, 264] width 297 height 20
select select "[DATE]"
click at [33, 254] on select "[DATE] [DATE] [DATE] [DATE] [DATE]" at bounding box center [181, 264] width 297 height 20
click at [144, 320] on textarea "Description" at bounding box center [181, 324] width 297 height 59
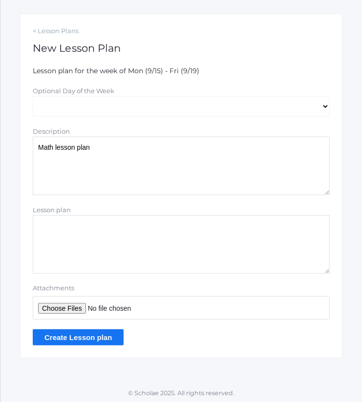
type textarea "Math lesson plan"
click at [76, 308] on input "Attachments" at bounding box center [181, 307] width 297 height 23
type input "C:\fakepath\1.5_ Order of Operations.docx"
click at [107, 338] on input "Create Lesson plan" at bounding box center [78, 337] width 91 height 16
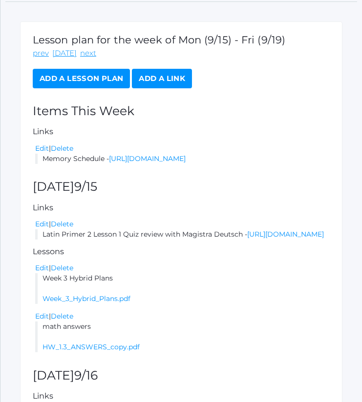
scroll to position [160, 0]
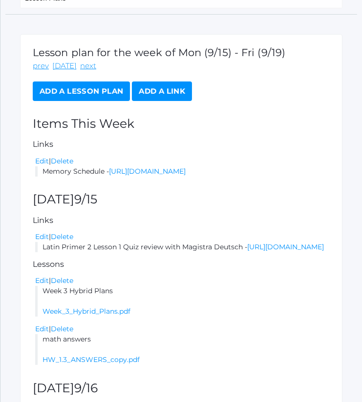
click at [74, 95] on link "Add a Lesson Plan" at bounding box center [81, 92] width 97 height 20
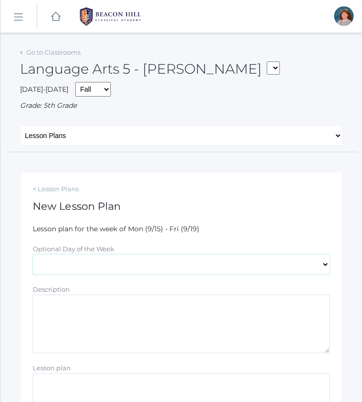
click at [112, 254] on select "[DATE] [DATE] [DATE] [DATE] [DATE]" at bounding box center [181, 264] width 297 height 20
select select "[DATE]"
click at [33, 254] on select "[DATE] [DATE] [DATE] [DATE] [DATE]" at bounding box center [181, 264] width 297 height 20
click at [136, 322] on textarea "Description" at bounding box center [181, 324] width 297 height 59
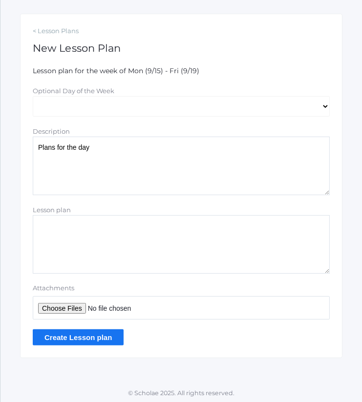
type textarea "Plans for the day"
click at [65, 305] on input "Attachments" at bounding box center [181, 307] width 297 height 23
type input "C:\fakepath\[DATE] Plans.docx"
click at [105, 337] on input "Create Lesson plan" at bounding box center [78, 337] width 91 height 16
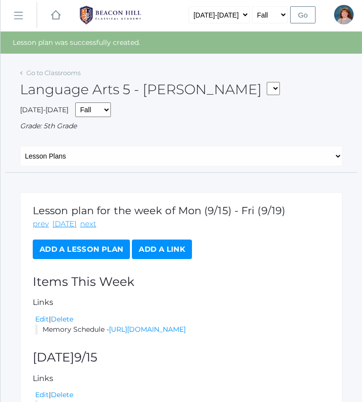
scroll to position [1, 0]
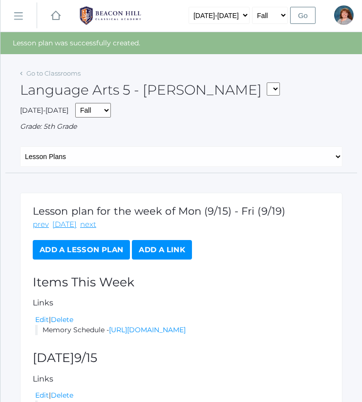
click at [105, 246] on link "Add a Lesson Plan" at bounding box center [81, 250] width 97 height 20
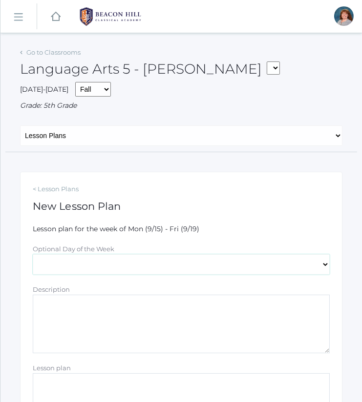
click at [137, 255] on select "[DATE] [DATE] [DATE] [DATE] [DATE]" at bounding box center [181, 264] width 297 height 20
select select "[DATE]"
click at [33, 254] on select "[DATE] [DATE] [DATE] [DATE] [DATE]" at bounding box center [181, 264] width 297 height 20
click at [132, 318] on textarea "Description" at bounding box center [181, 324] width 297 height 59
paste textarea "Math lesson plan"
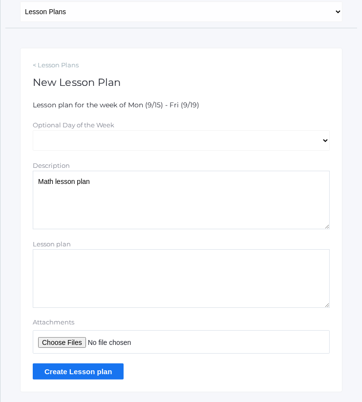
scroll to position [124, 0]
type textarea "Math lesson plan"
click at [79, 341] on input "Attachments" at bounding box center [181, 341] width 297 height 23
type input "C:\fakepath\1.5_ Order of Operations.docx"
click at [105, 368] on input "Create Lesson plan" at bounding box center [78, 371] width 91 height 16
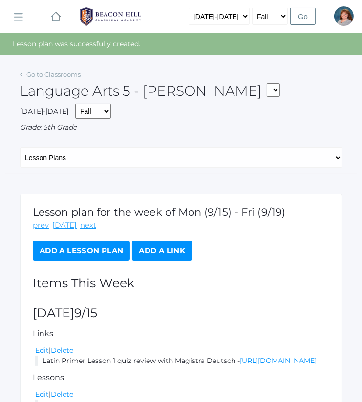
click at [88, 252] on link "Add a Lesson Plan" at bounding box center [81, 251] width 97 height 20
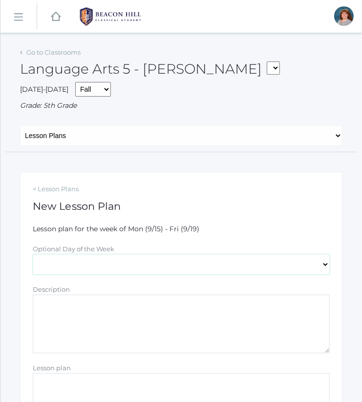
click at [99, 266] on select "[DATE] [DATE] [DATE] [DATE] [DATE]" at bounding box center [181, 264] width 297 height 20
select select "2025-09-19"
click at [33, 254] on select "[DATE] [DATE] [DATE] [DATE] [DATE]" at bounding box center [181, 264] width 297 height 20
click at [105, 336] on textarea "Description" at bounding box center [181, 324] width 297 height 59
paste textarea "Math lesson- DAY 2 ONLY"
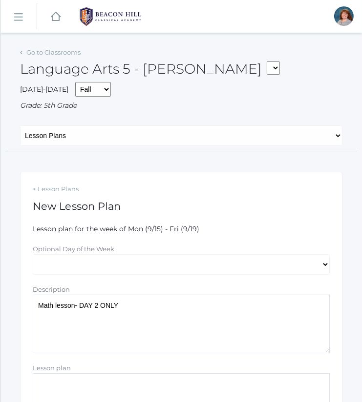
drag, startPoint x: 140, startPoint y: 312, endPoint x: 75, endPoint y: 306, distance: 65.2
click at [75, 306] on textarea "Math lesson- DAY 2 ONLY" at bounding box center [181, 324] width 297 height 59
click at [106, 308] on textarea "Math lesson olan" at bounding box center [181, 324] width 297 height 59
drag, startPoint x: 109, startPoint y: 308, endPoint x: 13, endPoint y: 299, distance: 96.6
click at [13, 299] on div "Go to Classrooms Language Arts 5 - Bence 05ART - Art 5 Bence 05CITIZEN - Citize…" at bounding box center [180, 280] width 361 height 471
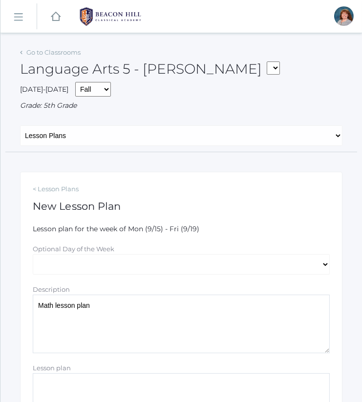
type textarea "Math lesson plan"
click at [238, 279] on form "Lesson plan for the week of Mon (9/15) - Fri (9/19) Optional Day of the Week Mo…" at bounding box center [181, 364] width 297 height 280
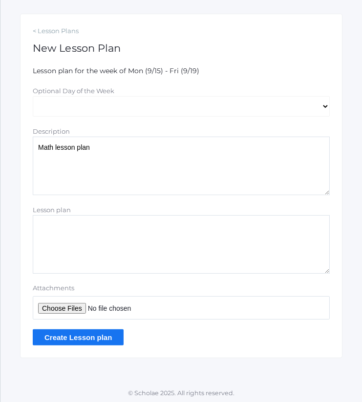
click at [65, 306] on input "Attachments" at bounding box center [181, 307] width 297 height 23
type input "C:\fakepath\1.6 Real World Problems.docx"
click at [114, 330] on input "Create Lesson plan" at bounding box center [78, 337] width 91 height 16
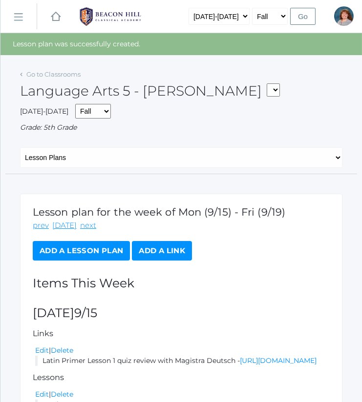
click at [107, 245] on link "Add a Lesson Plan" at bounding box center [81, 251] width 97 height 20
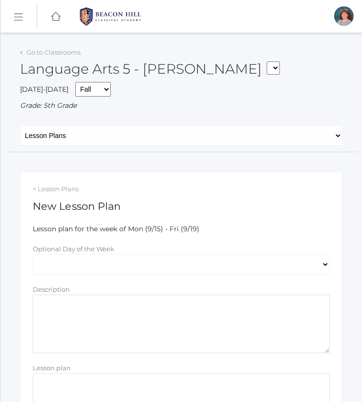
click at [153, 278] on form "Lesson plan for the week of Mon (9/15) - Fri (9/19) Optional Day of the Week Mo…" at bounding box center [181, 364] width 297 height 280
click at [144, 260] on select "[DATE] [DATE] [DATE] [DATE] [DATE]" at bounding box center [181, 264] width 297 height 20
select select "[DATE]"
click at [33, 254] on select "[DATE] [DATE] [DATE] [DATE] [DATE]" at bounding box center [181, 264] width 297 height 20
click at [139, 322] on textarea "Description" at bounding box center [181, 324] width 297 height 59
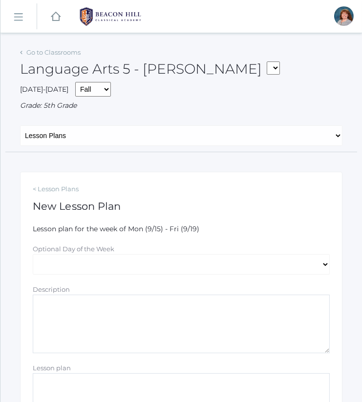
paste textarea "Emancipation and Gettysburg"
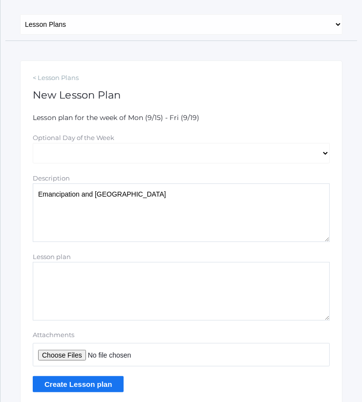
scroll to position [112, 0]
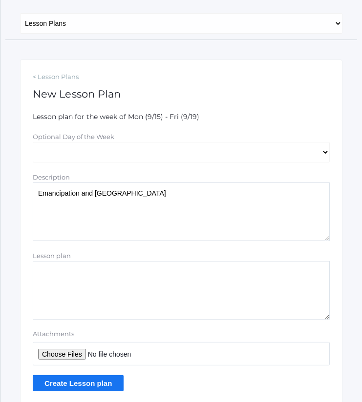
type textarea "Emancipation and Gettysburg"
click at [71, 353] on input "Attachments" at bounding box center [181, 353] width 297 height 23
type input "C:\fakepath\Emancipation and Gettysburg.pdf"
click at [104, 381] on input "Create Lesson plan" at bounding box center [78, 383] width 91 height 16
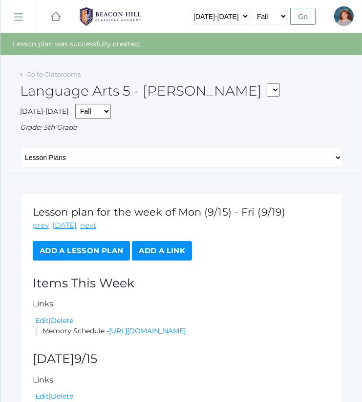
click at [102, 251] on link "Add a Lesson Plan" at bounding box center [81, 251] width 97 height 20
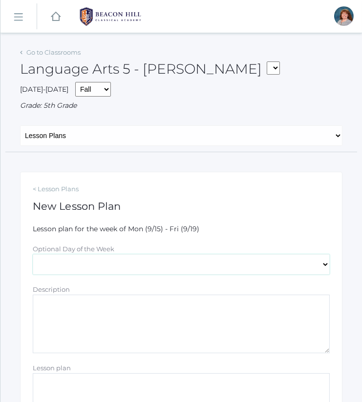
click at [124, 264] on select "[DATE] [DATE] [DATE] [DATE] [DATE]" at bounding box center [181, 264] width 297 height 20
select select "[DATE]"
click at [33, 254] on select "[DATE] [DATE] [DATE] [DATE] [DATE]" at bounding box center [181, 264] width 297 height 20
click at [126, 331] on textarea "Description" at bounding box center [181, 324] width 297 height 59
paste textarea "Math lesson plan"
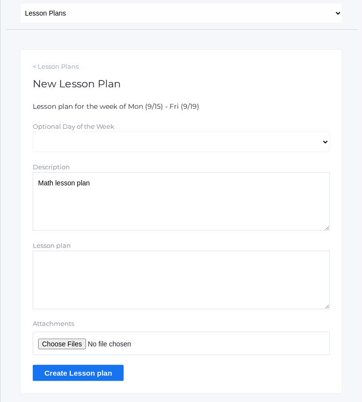
scroll to position [126, 0]
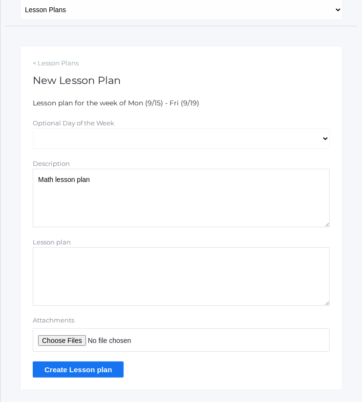
type textarea "Math lesson plan"
click at [76, 345] on input "Attachments" at bounding box center [181, 339] width 297 height 23
type input "C:\fakepath\1.6 Real World Problems.docx"
click at [107, 364] on input "Create Lesson plan" at bounding box center [78, 370] width 91 height 16
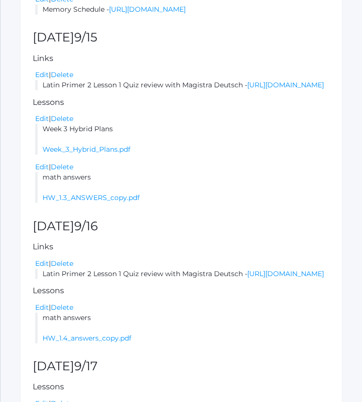
scroll to position [321, 0]
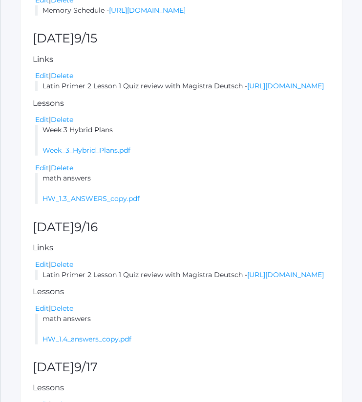
click at [160, 156] on li "Week 3 Hybrid Plans Week_3_Hybrid_Plans.pdf" at bounding box center [182, 140] width 294 height 31
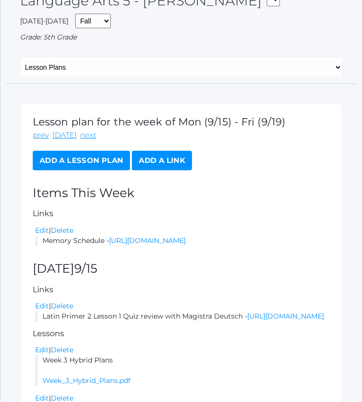
scroll to position [89, 0]
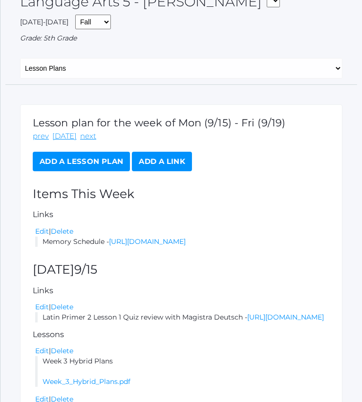
click at [102, 163] on link "Add a Lesson Plan" at bounding box center [81, 162] width 97 height 20
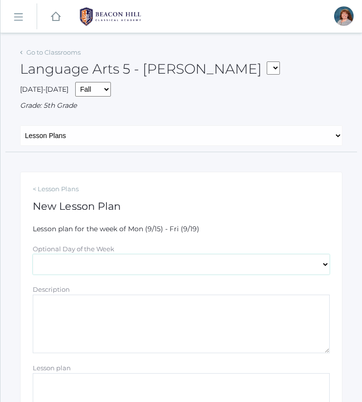
click at [125, 266] on select "[DATE] [DATE] [DATE] [DATE] [DATE]" at bounding box center [181, 264] width 297 height 20
select select "[DATE]"
click at [33, 254] on select "[DATE] [DATE] [DATE] [DATE] [DATE]" at bounding box center [181, 264] width 297 height 20
click at [164, 330] on textarea "Description" at bounding box center [181, 324] width 297 height 59
drag, startPoint x: 203, startPoint y: 315, endPoint x: -1, endPoint y: 316, distance: 203.5
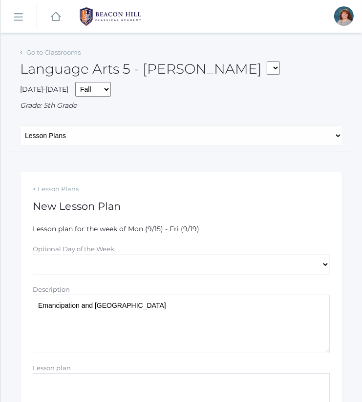
click at [0, 316] on html "icons/ui/navigation/home Created with Sketch. Home icons/user/plain Created wit…" at bounding box center [181, 201] width 362 height 402
paste textarea "Math lesson plan"
click at [151, 328] on textarea "Emancipation and Gettysburg" at bounding box center [181, 324] width 297 height 59
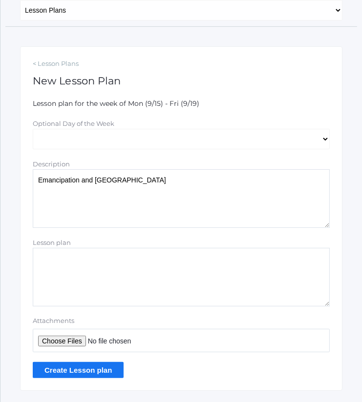
scroll to position [127, 0]
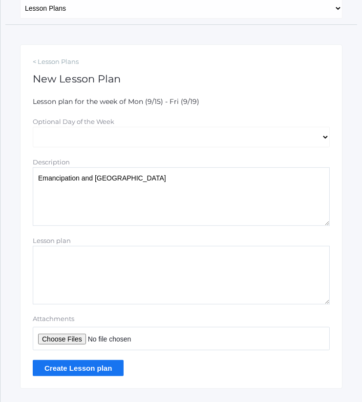
type textarea "Emancipation and Gettysburg"
click at [60, 341] on input "Attachments" at bounding box center [181, 338] width 297 height 23
type input "C:\fakepath\Emancipation and Gettysburg.pdf"
click at [109, 366] on input "Create Lesson plan" at bounding box center [78, 368] width 91 height 16
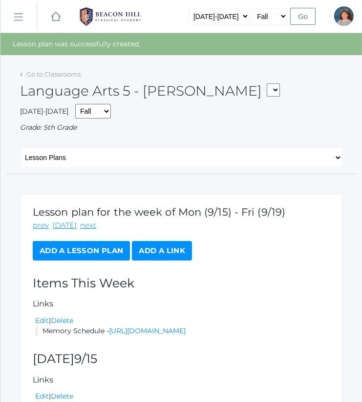
click at [113, 249] on link "Add a Lesson Plan" at bounding box center [81, 251] width 97 height 20
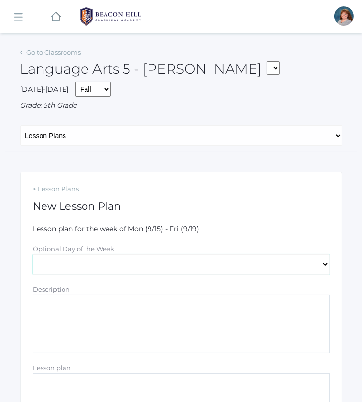
click at [138, 259] on select "[DATE] [DATE] [DATE] [DATE] [DATE]" at bounding box center [181, 264] width 297 height 20
select select "[DATE]"
click at [33, 254] on select "[DATE] [DATE] [DATE] [DATE] [DATE]" at bounding box center [181, 264] width 297 height 20
click at [131, 347] on textarea "Description" at bounding box center [181, 324] width 297 height 59
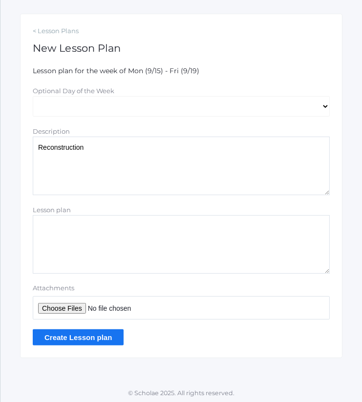
type textarea "Reconstruction"
click at [73, 306] on input "Attachments" at bounding box center [181, 307] width 297 height 23
type input "C:\fakepath\Reconstruction.pdf"
click at [217, 153] on textarea "Reconstruction" at bounding box center [181, 166] width 297 height 59
click at [100, 334] on input "Create Lesson plan" at bounding box center [78, 337] width 91 height 16
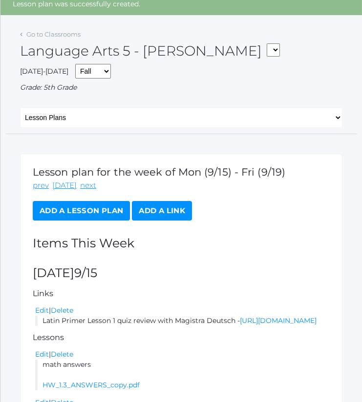
scroll to position [4, 0]
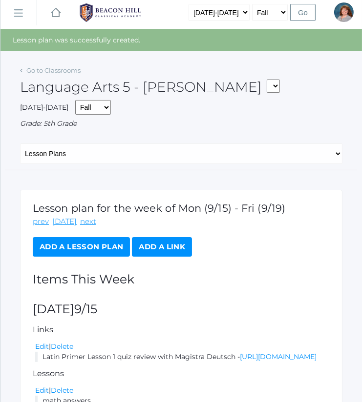
click at [88, 244] on link "Add a Lesson Plan" at bounding box center [81, 247] width 97 height 20
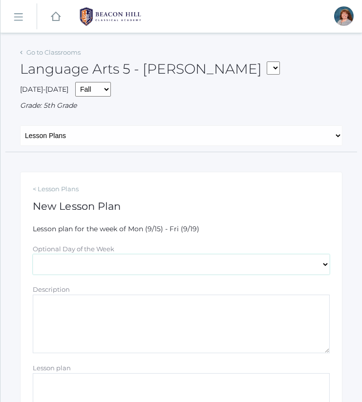
click at [149, 269] on select "[DATE] [DATE] [DATE] [DATE] [DATE]" at bounding box center [181, 264] width 297 height 20
select select "[DATE]"
click at [33, 254] on select "[DATE] [DATE] [DATE] [DATE] [DATE]" at bounding box center [181, 264] width 297 height 20
click at [172, 340] on textarea "Description" at bounding box center [181, 324] width 297 height 59
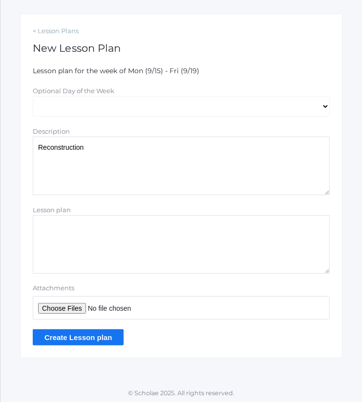
type textarea "Reconstruction"
click at [74, 303] on input "Attachments" at bounding box center [181, 307] width 297 height 23
type input "C:\fakepath\Reconstruction.pdf"
click at [97, 335] on input "Create Lesson plan" at bounding box center [78, 337] width 91 height 16
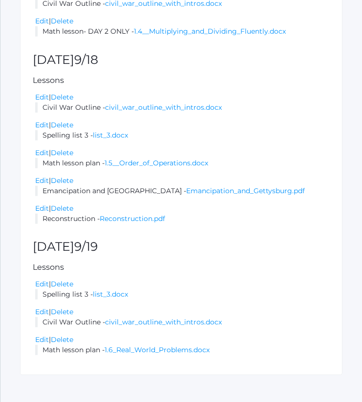
scroll to position [848, 0]
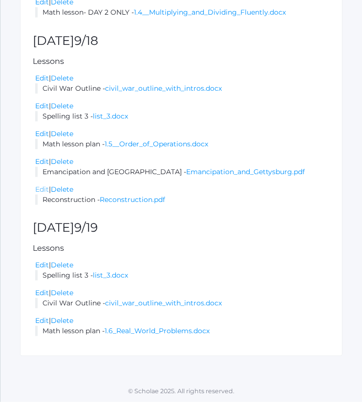
click at [44, 189] on link "Edit" at bounding box center [42, 189] width 14 height 9
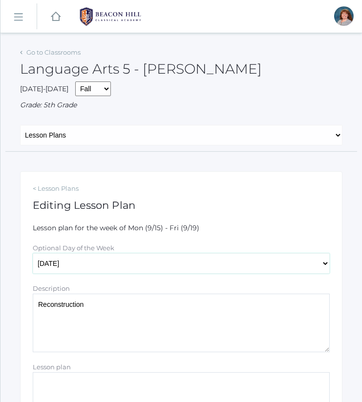
click at [97, 266] on select "[DATE] [DATE] [DATE] [DATE] [DATE]" at bounding box center [181, 263] width 297 height 20
click at [33, 253] on select "[DATE] [DATE] [DATE] [DATE] [DATE]" at bounding box center [181, 263] width 297 height 20
click at [72, 275] on form "Lesson plan for the week of Mon (9/15) - Fri (9/19) Optional Day of the Week [D…" at bounding box center [181, 385] width 297 height 324
click at [76, 267] on select "[DATE] [DATE] [DATE] [DATE] [DATE]" at bounding box center [181, 263] width 297 height 20
select select "[DATE]"
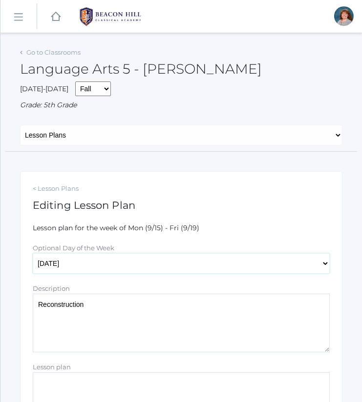
click at [33, 253] on select "[DATE] [DATE] [DATE] [DATE] [DATE]" at bounding box center [181, 263] width 297 height 20
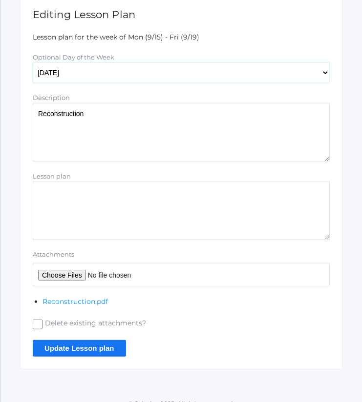
scroll to position [191, 0]
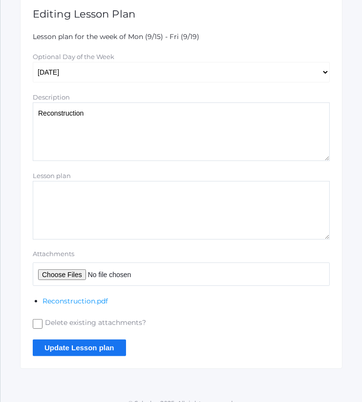
click at [96, 347] on input "Update Lesson plan" at bounding box center [79, 348] width 93 height 16
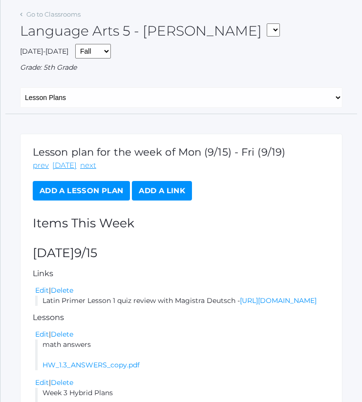
scroll to position [60, 0]
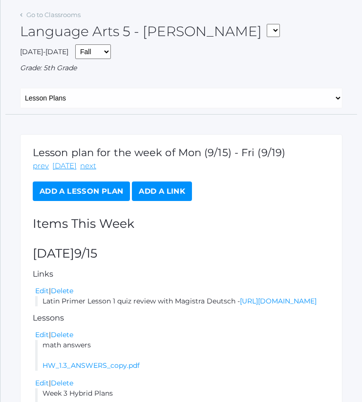
click at [106, 196] on link "Add a Lesson Plan" at bounding box center [81, 192] width 97 height 20
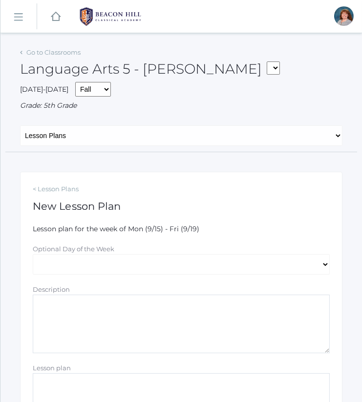
click at [110, 237] on form "Lesson plan for the week of Mon (9/15) - Fri (9/19) Optional Day of the Week Mo…" at bounding box center [181, 364] width 297 height 280
click at [112, 251] on label "Optional Day of the Week" at bounding box center [74, 249] width 82 height 8
click at [112, 254] on select "[DATE] [DATE] [DATE] [DATE] [DATE]" at bounding box center [181, 264] width 297 height 20
click at [114, 269] on select "[DATE] [DATE] [DATE] [DATE] [DATE]" at bounding box center [181, 264] width 297 height 20
select select "[DATE]"
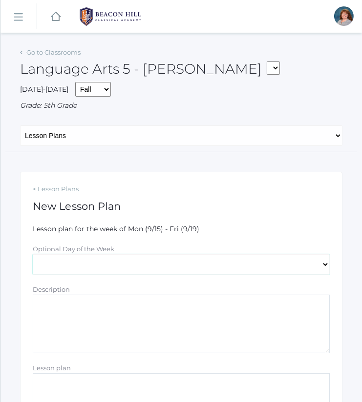
click at [33, 254] on select "[DATE] [DATE] [DATE] [DATE] [DATE]" at bounding box center [181, 264] width 297 height 20
click at [126, 332] on textarea "Description" at bounding box center [181, 324] width 297 height 59
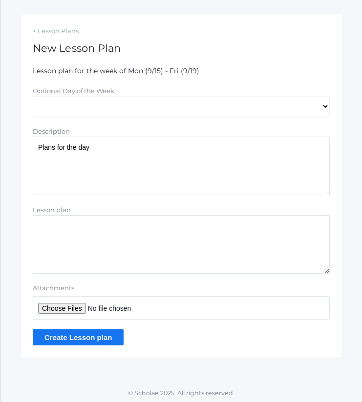
scroll to position [157, 0]
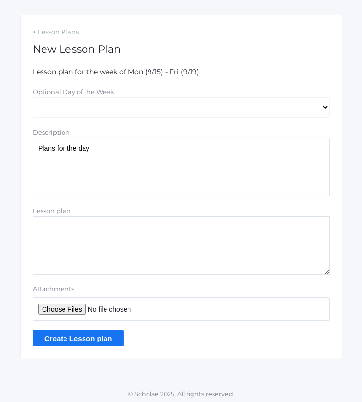
type textarea "Plans for the day"
click at [72, 307] on input "Attachments" at bounding box center [181, 308] width 297 height 23
type input "C:\fakepath\Thursday Plans.docx"
click at [103, 344] on input "Create Lesson plan" at bounding box center [78, 338] width 91 height 16
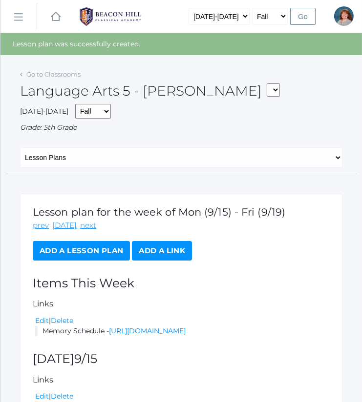
click at [87, 245] on link "Add a Lesson Plan" at bounding box center [81, 251] width 97 height 20
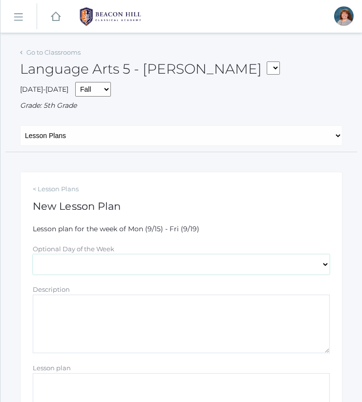
click at [130, 255] on select "[DATE] [DATE] [DATE] [DATE] [DATE]" at bounding box center [181, 264] width 297 height 20
select select "[DATE]"
click at [33, 254] on select "[DATE] [DATE] [DATE] [DATE] [DATE]" at bounding box center [181, 264] width 297 height 20
click at [137, 326] on textarea "Description" at bounding box center [181, 324] width 297 height 59
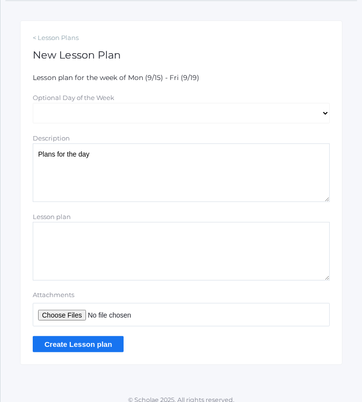
scroll to position [156, 0]
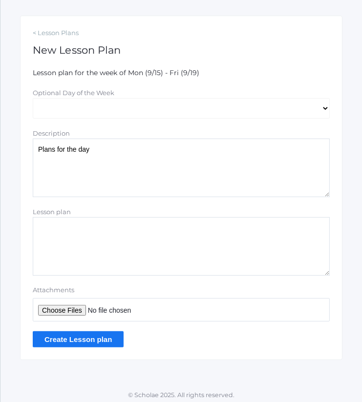
type textarea "Plans for the day"
click at [78, 308] on input "Attachments" at bounding box center [181, 309] width 297 height 23
type input "C:\fakepath\[DATE] Plans.docx"
click at [108, 332] on input "Create Lesson plan" at bounding box center [78, 339] width 91 height 16
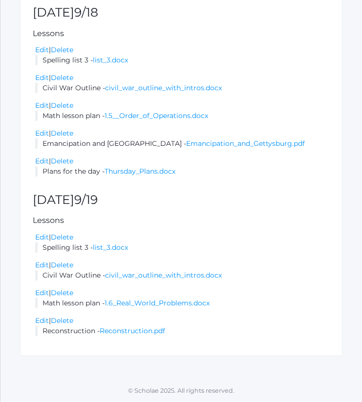
scroll to position [962, 0]
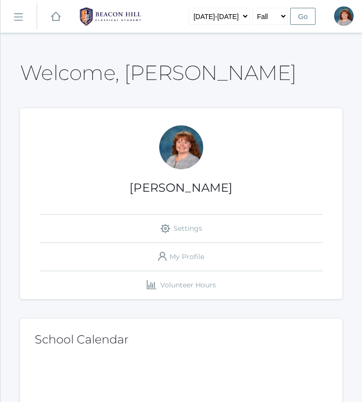
click at [26, 15] on link "icons/ui/navigation/hamburger Created with Sketch." at bounding box center [18, 16] width 36 height 26
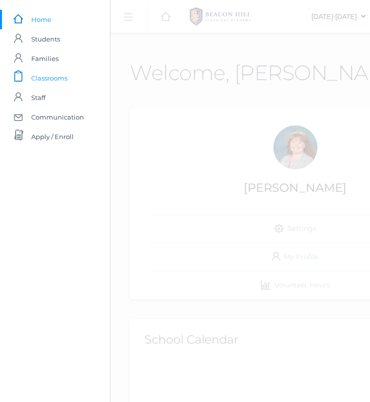
click at [32, 82] on span "Classrooms" at bounding box center [49, 78] width 36 height 20
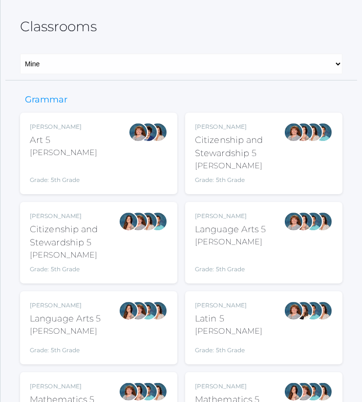
scroll to position [43, 0]
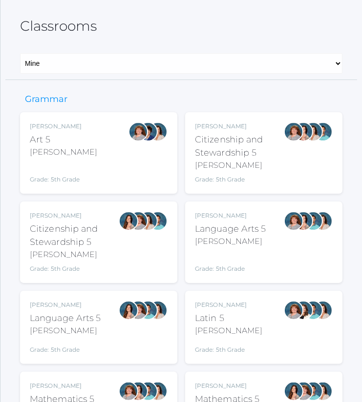
click at [144, 313] on div at bounding box center [138, 311] width 20 height 20
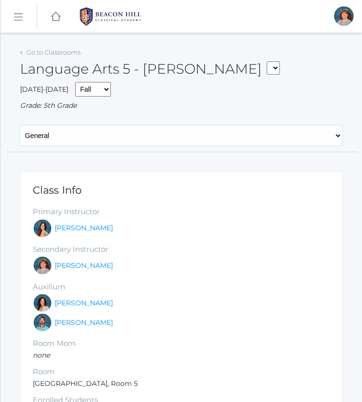
click at [158, 125] on select "General Attendance Attd Summary Gradebook Lesson Plans Students Contacts Schedu…" at bounding box center [181, 135] width 322 height 20
select select "/classrooms/1967/lesson_plans?term=1"
click at [20, 125] on select "General Attendance Attd Summary Gradebook Lesson Plans Students Contacts Schedu…" at bounding box center [181, 135] width 322 height 20
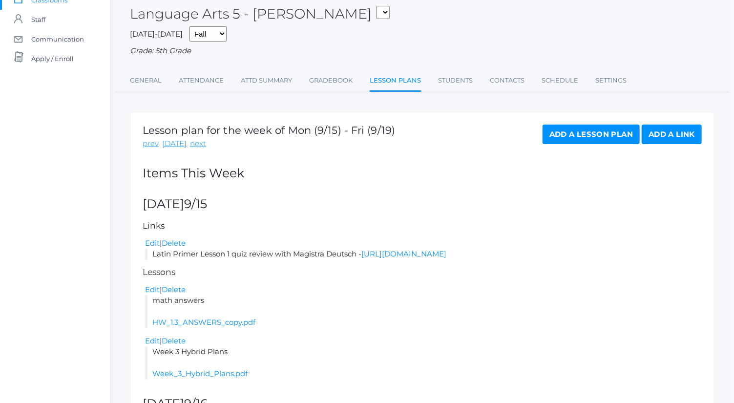
scroll to position [61, 0]
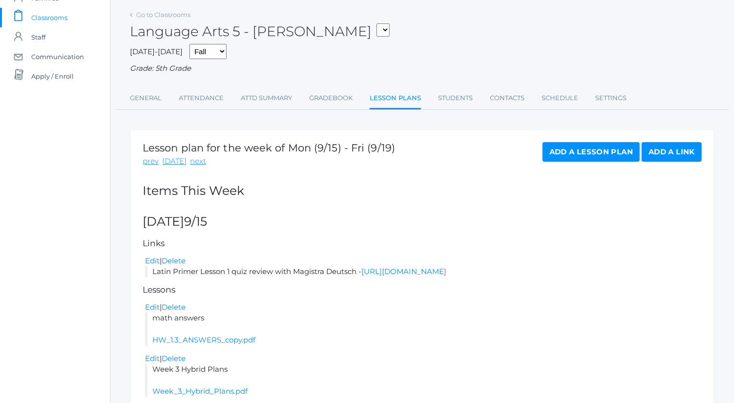
click at [361, 146] on link "Add a Lesson Plan" at bounding box center [590, 152] width 97 height 20
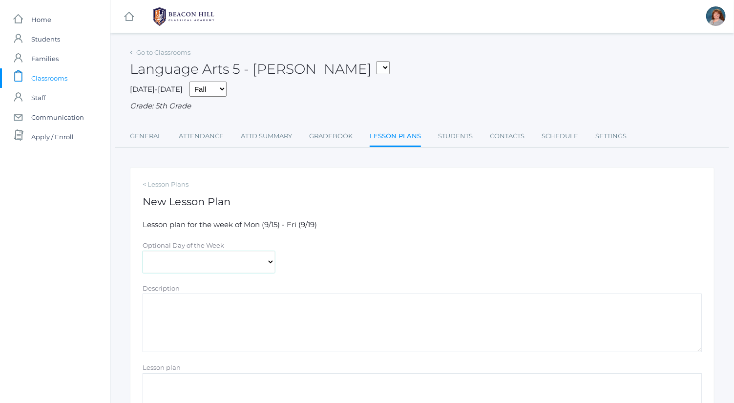
click at [246, 258] on select "[DATE] [DATE] [DATE] [DATE] [DATE]" at bounding box center [209, 262] width 132 height 22
select select "[DATE]"
click at [143, 251] on select "[DATE] [DATE] [DATE] [DATE] [DATE]" at bounding box center [209, 262] width 132 height 22
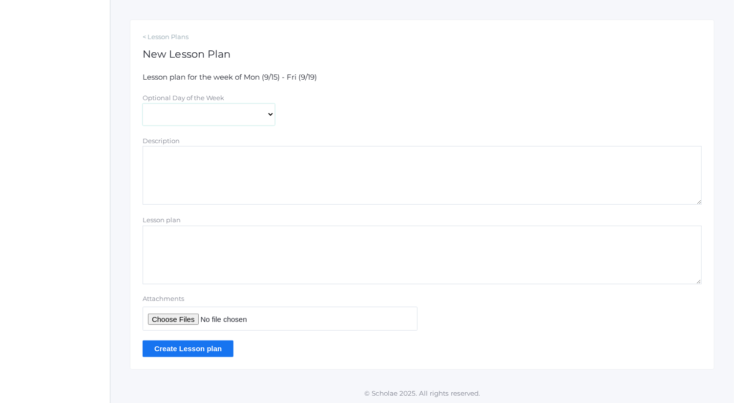
scroll to position [148, 0]
click at [221, 191] on textarea "Description" at bounding box center [422, 174] width 559 height 59
type textarea "Grammar pages- teacher edition"
click at [185, 316] on input "Attachments" at bounding box center [280, 318] width 275 height 24
type input "C:\fakepath\Grammar Pages 76-84.pdf"
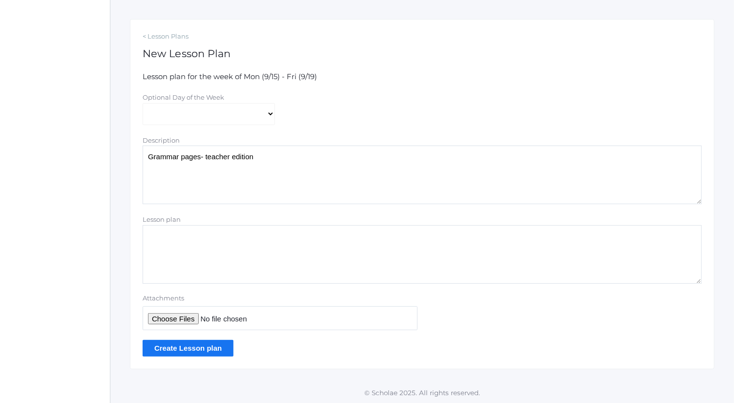
click at [204, 349] on input "Create Lesson plan" at bounding box center [188, 348] width 91 height 16
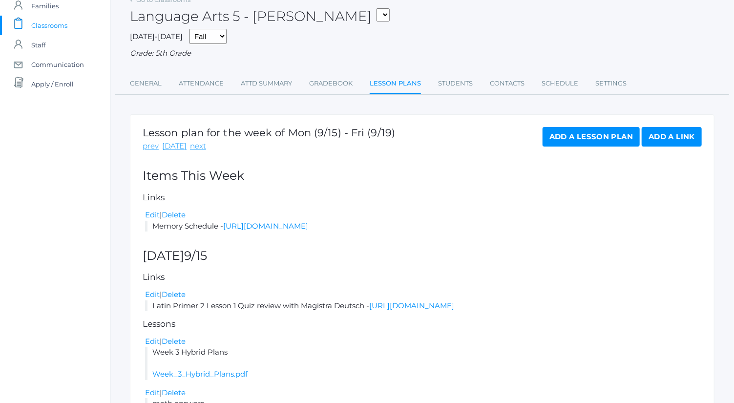
scroll to position [52, 0]
click at [361, 133] on link "Add a Lesson Plan" at bounding box center [590, 137] width 97 height 20
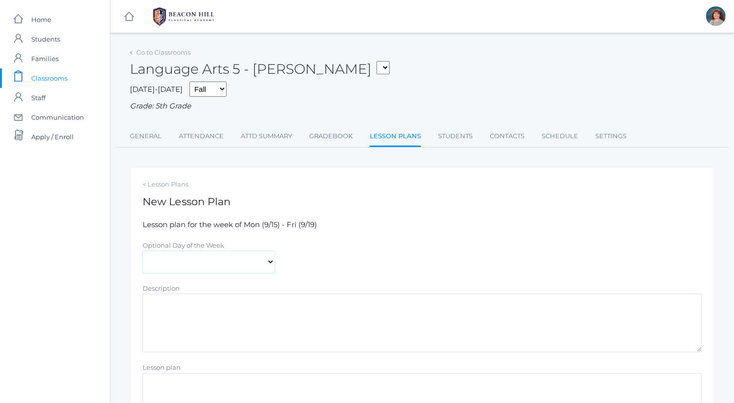
click at [218, 256] on select "[DATE] [DATE] [DATE] [DATE] [DATE]" at bounding box center [209, 262] width 132 height 22
select select "2025-09-19"
click at [143, 251] on select "[DATE] [DATE] [DATE] [DATE] [DATE]" at bounding box center [209, 262] width 132 height 22
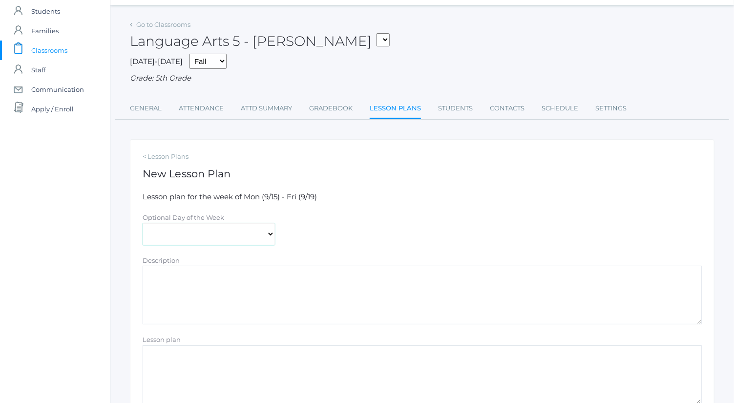
scroll to position [29, 0]
click at [216, 302] on textarea "Description" at bounding box center [422, 293] width 559 height 59
type textarea "T"
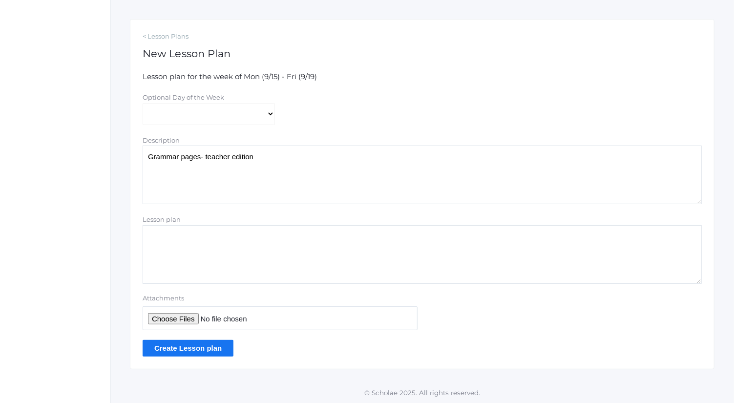
type textarea "Grammar pages- teacher edition"
click at [171, 328] on input "Attachments" at bounding box center [280, 318] width 275 height 24
type input "C:\fakepath\Grammar Pages 76-84.pdf"
click at [216, 347] on input "Create Lesson plan" at bounding box center [188, 348] width 91 height 16
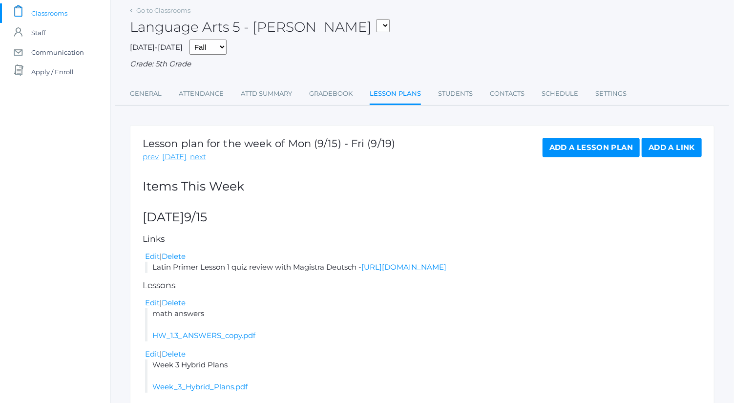
scroll to position [64, 0]
click at [606, 147] on link "Add a Lesson Plan" at bounding box center [590, 148] width 97 height 20
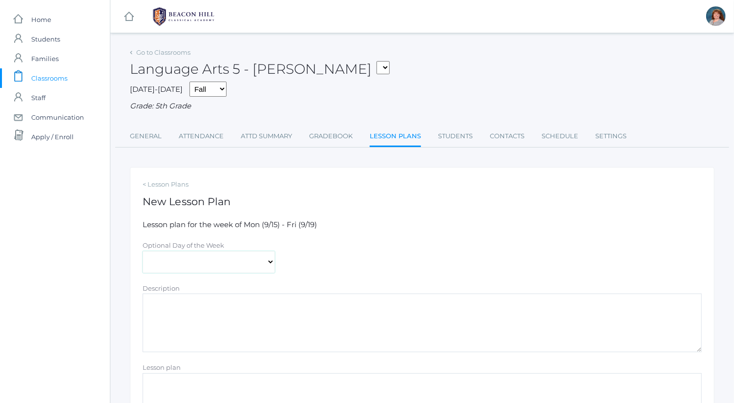
click at [245, 261] on select "[DATE] [DATE] [DATE] [DATE] [DATE]" at bounding box center [209, 262] width 132 height 22
select select "[DATE]"
click at [143, 251] on select "[DATE] [DATE] [DATE] [DATE] [DATE]" at bounding box center [209, 262] width 132 height 22
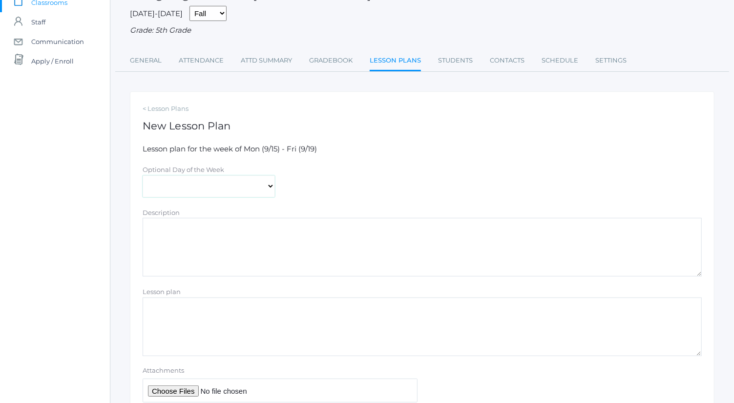
scroll to position [76, 0]
click at [231, 235] on textarea "Description" at bounding box center [422, 246] width 559 height 59
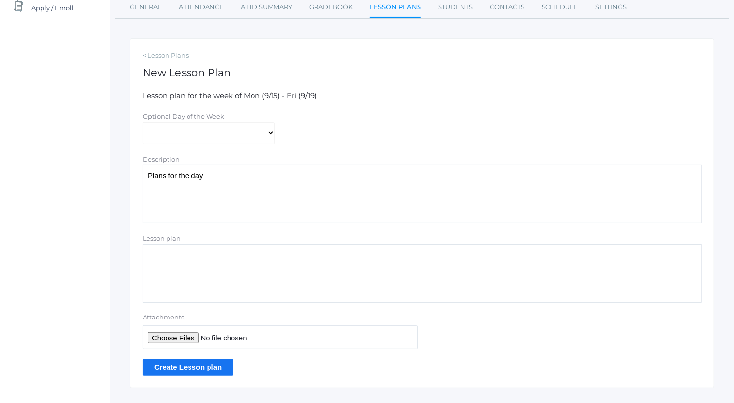
scroll to position [129, 0]
type textarea "Plans for the day"
click at [194, 336] on input "Attachments" at bounding box center [280, 337] width 275 height 24
type input "C:\fakepath\[DATE] Plans.docx"
click at [216, 368] on input "Create Lesson plan" at bounding box center [188, 366] width 91 height 16
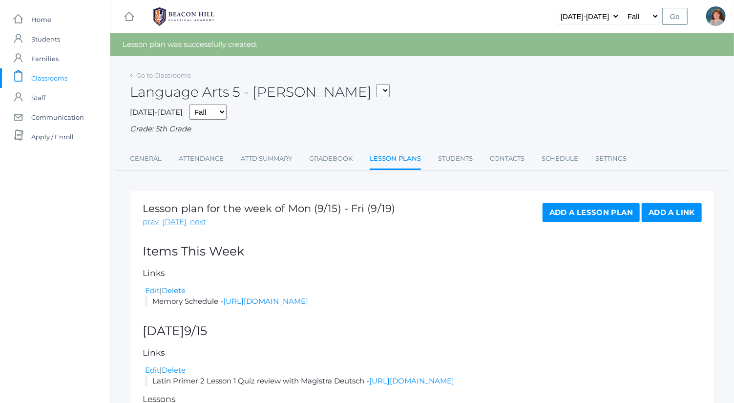
click at [613, 210] on link "Add a Lesson Plan" at bounding box center [590, 213] width 97 height 20
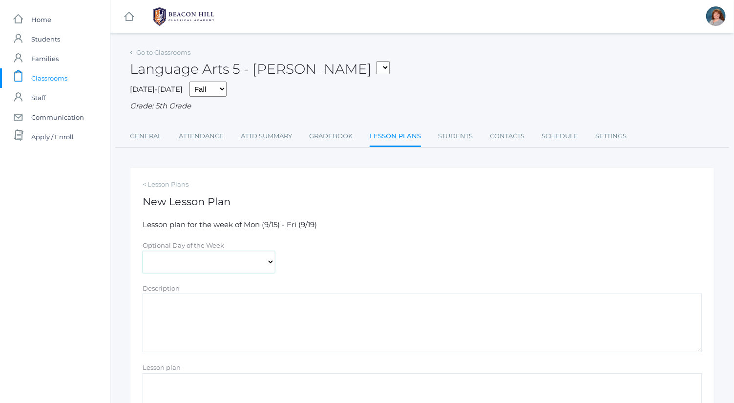
click at [236, 256] on select "[DATE] [DATE] [DATE] [DATE] [DATE]" at bounding box center [209, 262] width 132 height 22
select select "[DATE]"
click at [143, 251] on select "[DATE] [DATE] [DATE] [DATE] [DATE]" at bounding box center [209, 262] width 132 height 22
click at [244, 308] on textarea "Description" at bounding box center [422, 322] width 559 height 59
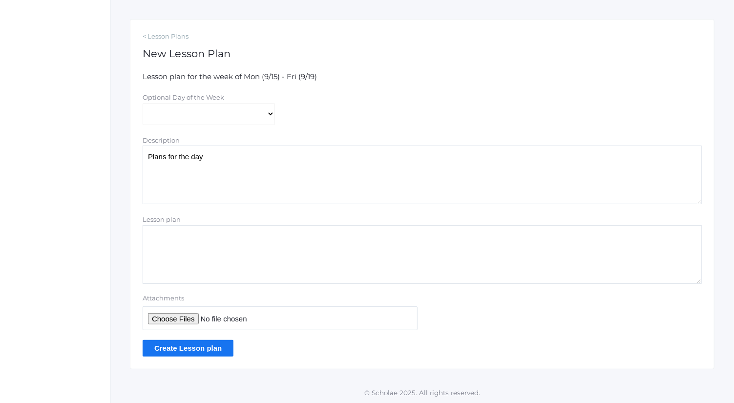
type textarea "Plans for the day"
click at [181, 319] on input "Attachments" at bounding box center [280, 318] width 275 height 24
type input "C:\fakepath\[DATE] Plans.docx"
click at [199, 346] on input "Create Lesson plan" at bounding box center [188, 348] width 91 height 16
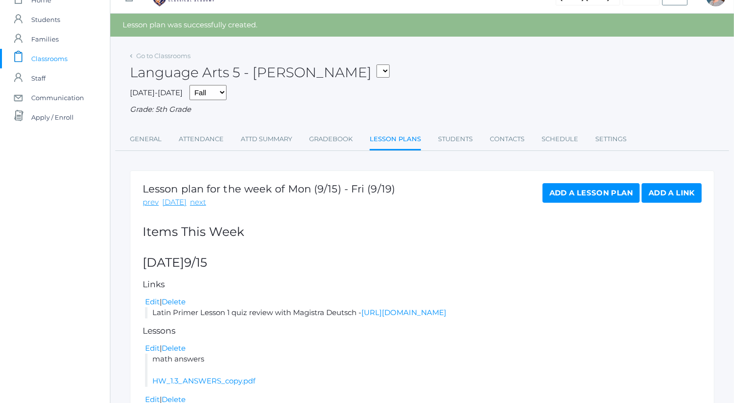
scroll to position [19, 0]
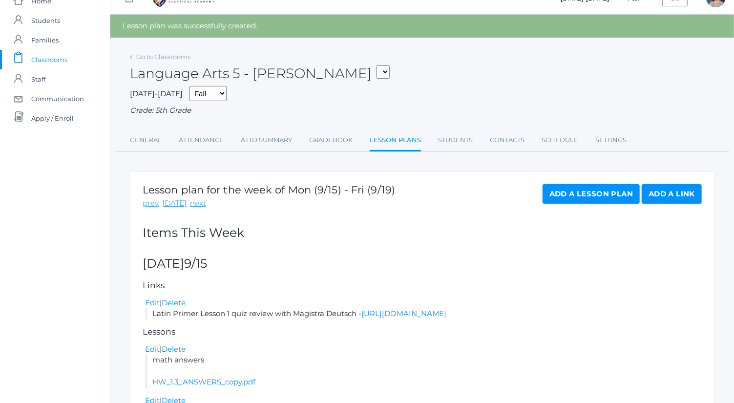
click at [581, 190] on link "Add a Lesson Plan" at bounding box center [590, 194] width 97 height 20
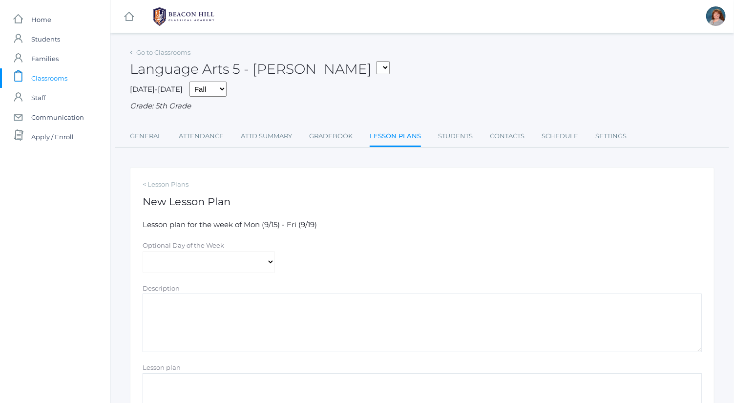
click at [209, 278] on form "Lesson plan for the week of Mon (9/15) - Fri (9/19) Optional Day of the Week Mo…" at bounding box center [422, 361] width 559 height 285
click at [209, 273] on form "Lesson plan for the week of Mon (9/15) - Fri (9/19) Optional Day of the Week Mo…" at bounding box center [422, 361] width 559 height 285
click at [209, 265] on select "[DATE] [DATE] [DATE] [DATE] [DATE]" at bounding box center [209, 262] width 132 height 22
select select "[DATE]"
click at [143, 251] on select "[DATE] [DATE] [DATE] [DATE] [DATE]" at bounding box center [209, 262] width 132 height 22
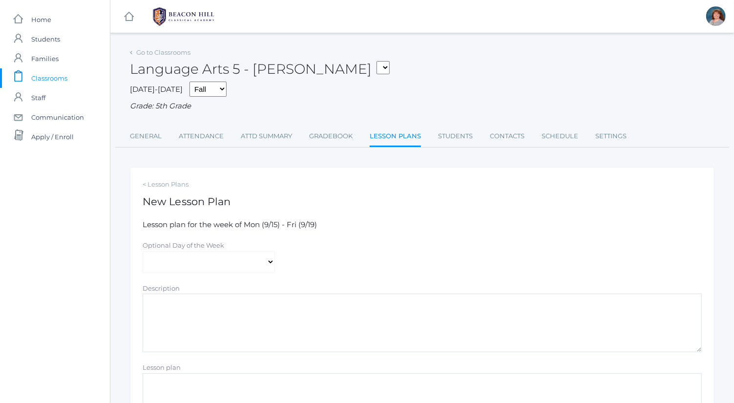
click at [230, 323] on textarea "Description" at bounding box center [422, 322] width 559 height 59
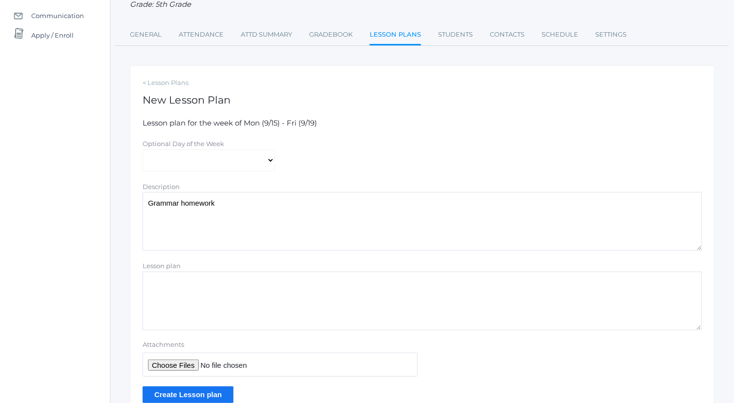
scroll to position [102, 0]
type textarea "Grammar homework"
click at [185, 359] on input "Attachments" at bounding box center [280, 363] width 275 height 24
type input "C:\fakepath\Creating_Cmpd_Sentences.pdf"
click at [216, 390] on input "Create Lesson plan" at bounding box center [188, 393] width 91 height 16
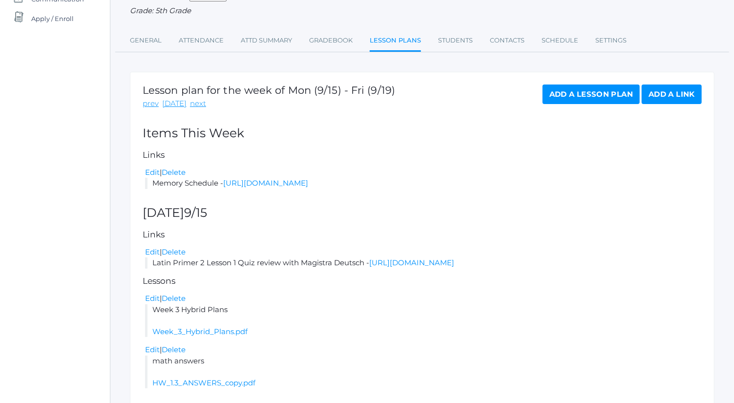
scroll to position [86, 0]
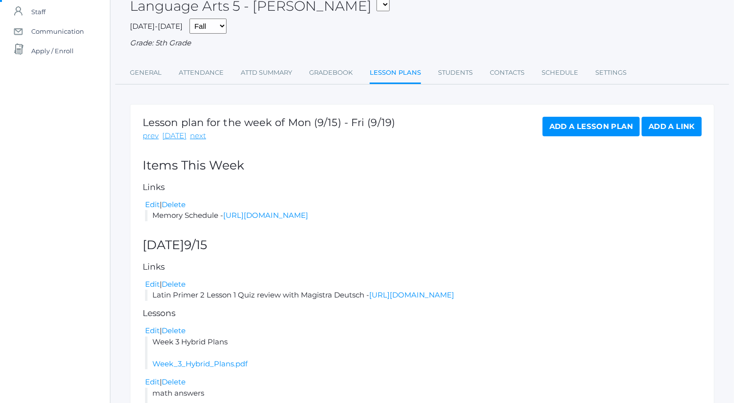
click at [597, 130] on link "Add a Lesson Plan" at bounding box center [590, 127] width 97 height 20
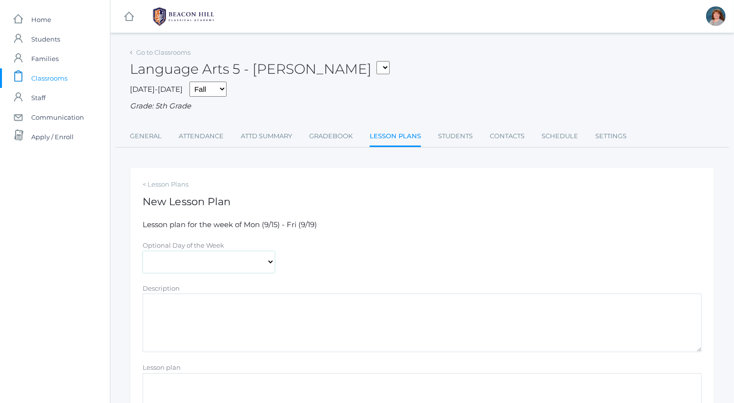
click at [265, 254] on select "[DATE] [DATE] [DATE] [DATE] [DATE]" at bounding box center [209, 262] width 132 height 22
select select "[DATE]"
click at [143, 251] on select "[DATE] [DATE] [DATE] [DATE] [DATE]" at bounding box center [209, 262] width 132 height 22
click at [239, 321] on textarea "Description" at bounding box center [422, 322] width 559 height 59
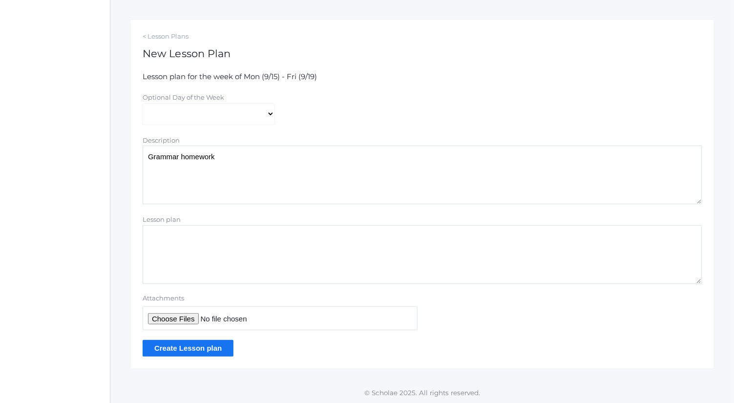
type textarea "Grammar homework"
click at [178, 313] on input "Attachments" at bounding box center [280, 318] width 275 height 24
type input "C:\fakepath\Creating_Cmpd_Sentences.pdf"
click at [202, 351] on input "Create Lesson plan" at bounding box center [188, 348] width 91 height 16
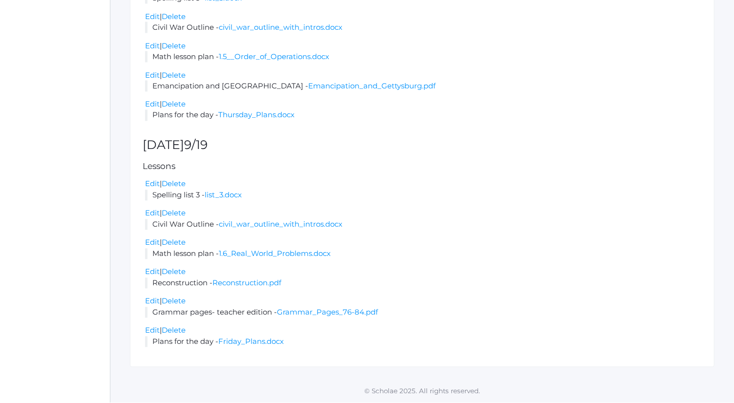
scroll to position [1016, 0]
